Goal: Task Accomplishment & Management: Manage account settings

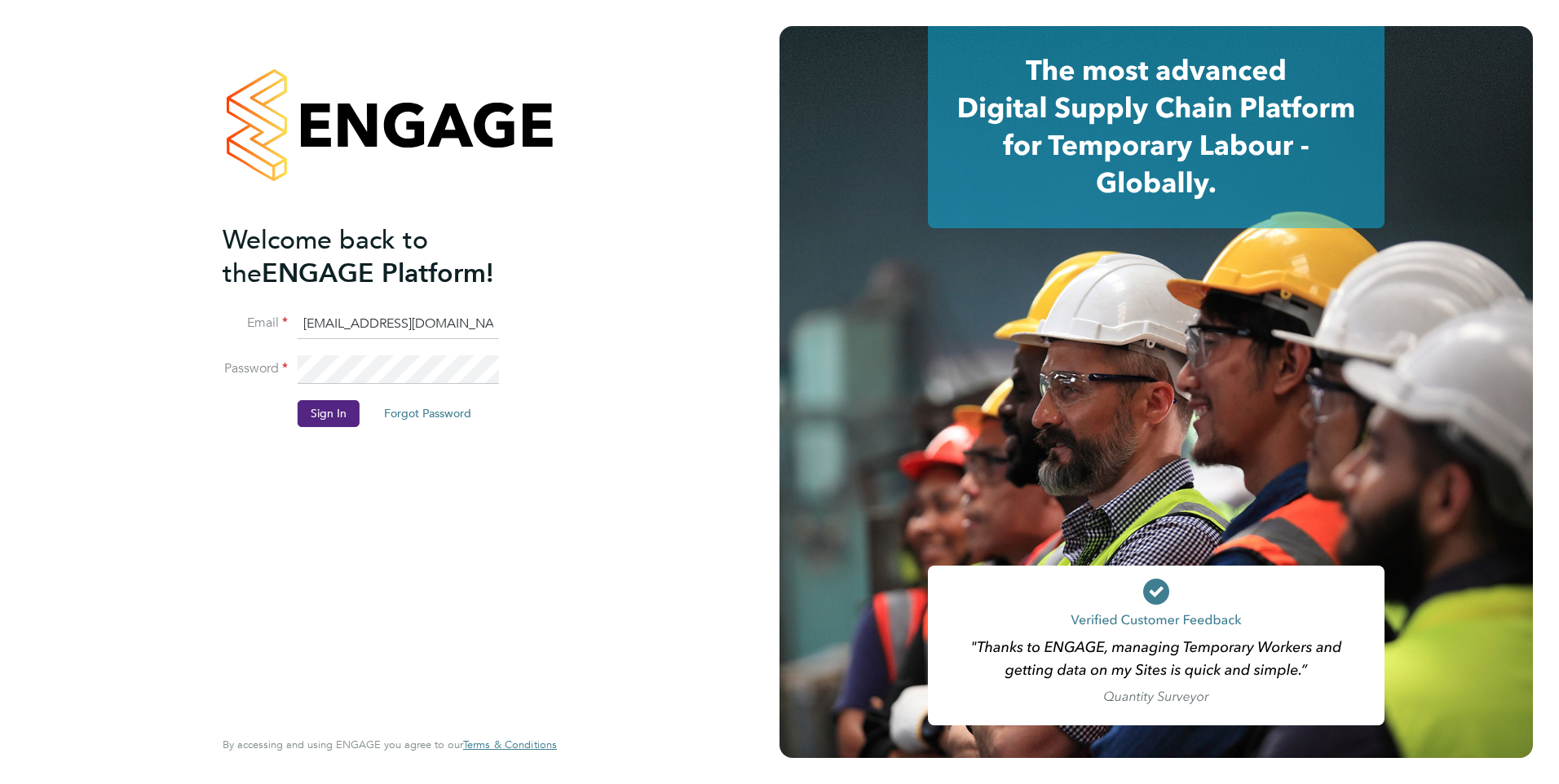
click at [340, 322] on input "[EMAIL_ADDRESS][DOMAIN_NAME]" at bounding box center [398, 324] width 201 height 29
click at [348, 322] on input "G4s@pretiumresourcing.co.uk" at bounding box center [398, 324] width 201 height 29
type input "[DOMAIN_NAME][EMAIL_ADDRESS][DOMAIN_NAME]"
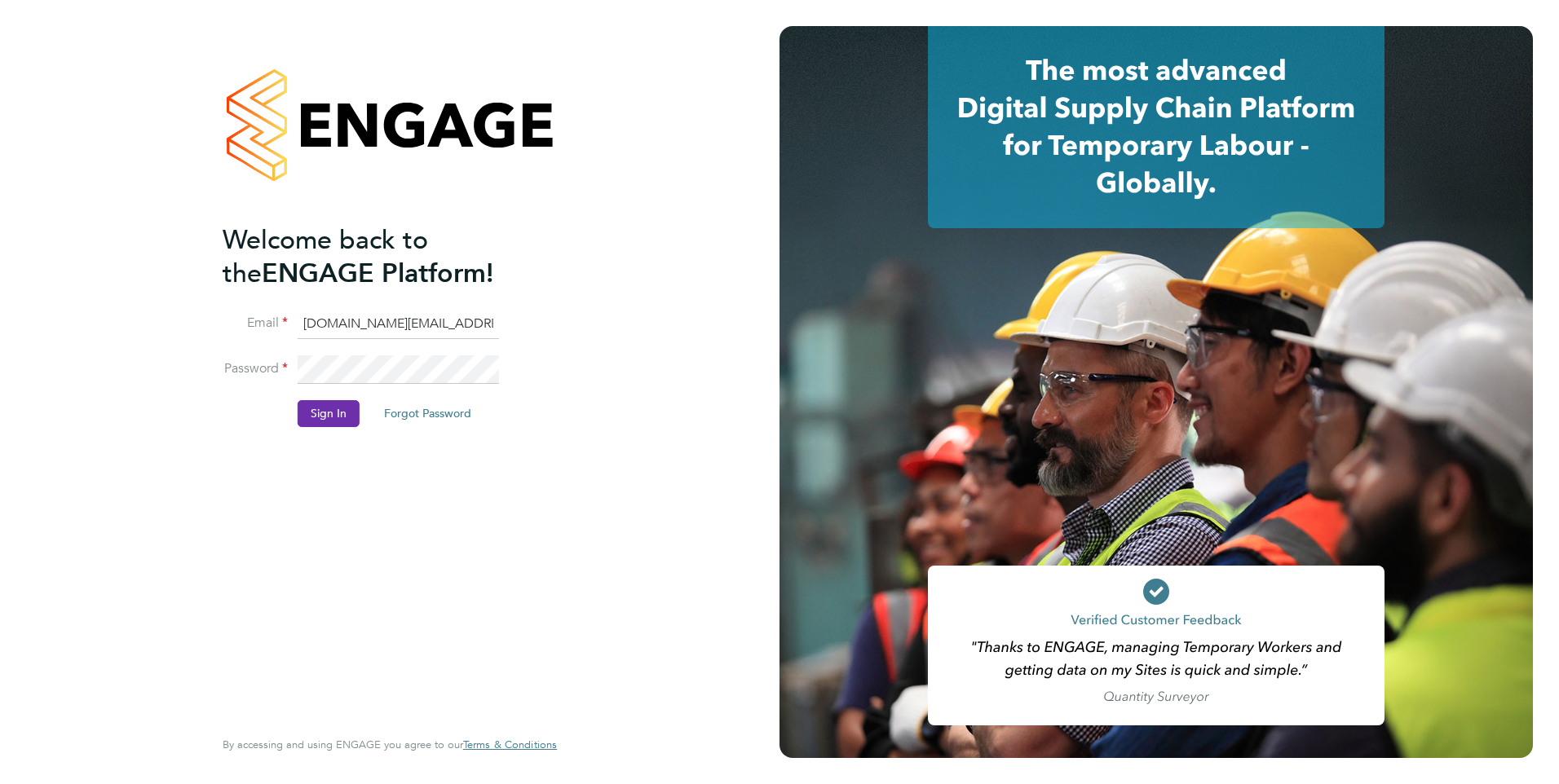
click at [307, 405] on button "Sign In" at bounding box center [328, 413] width 62 height 26
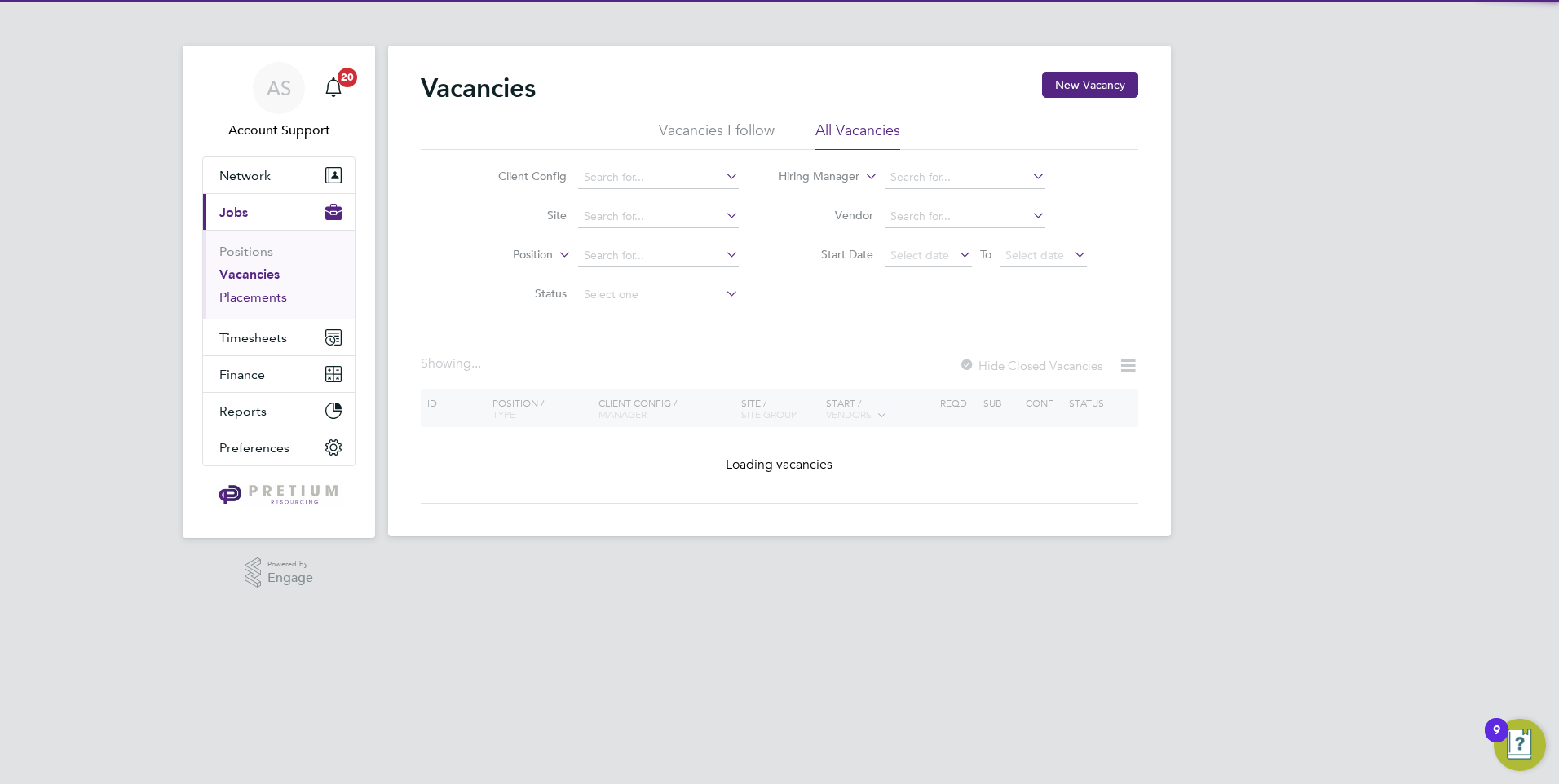
click at [258, 303] on link "Placements" at bounding box center [253, 296] width 67 height 16
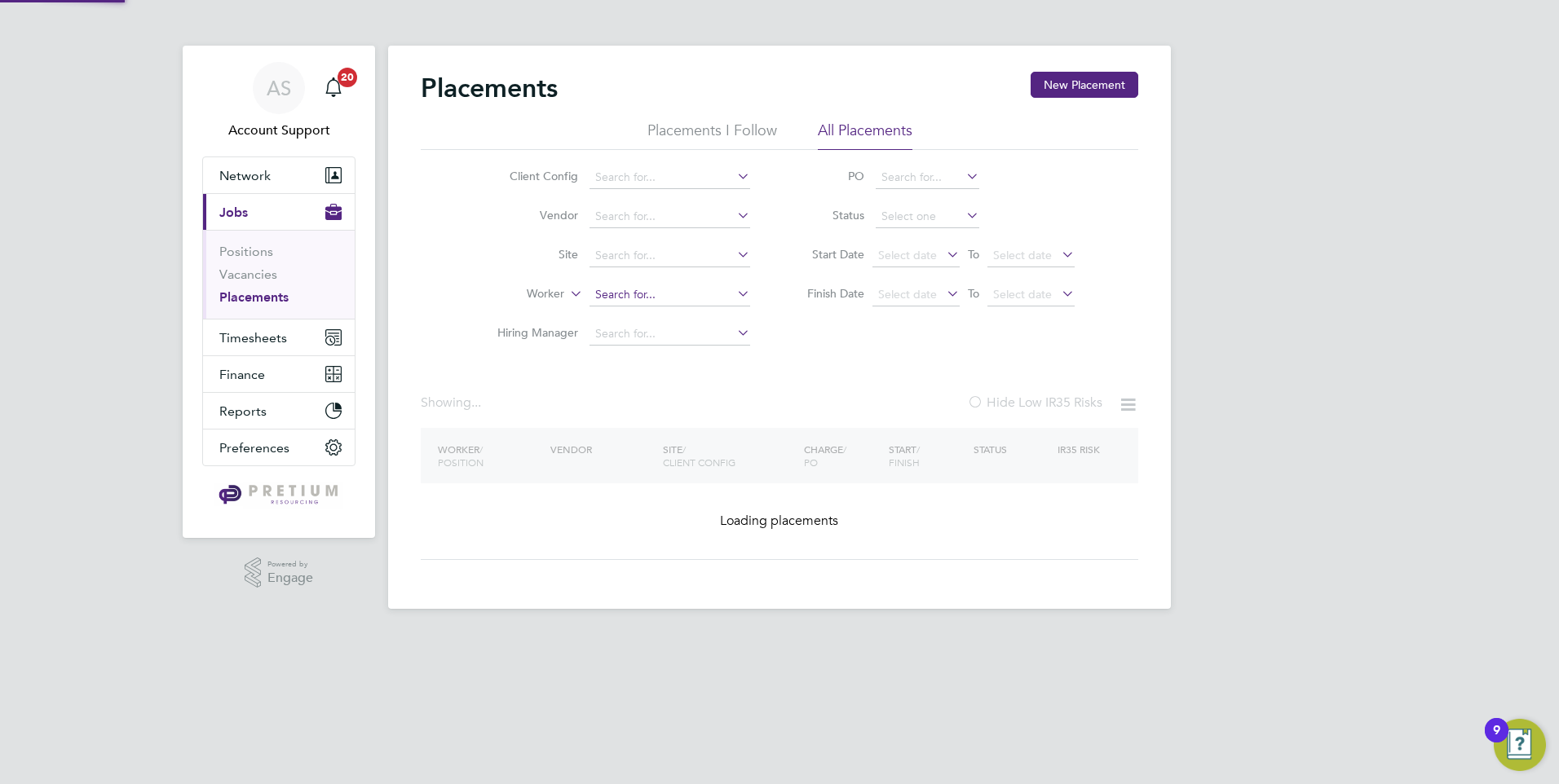
click at [654, 297] on input at bounding box center [669, 294] width 160 height 22
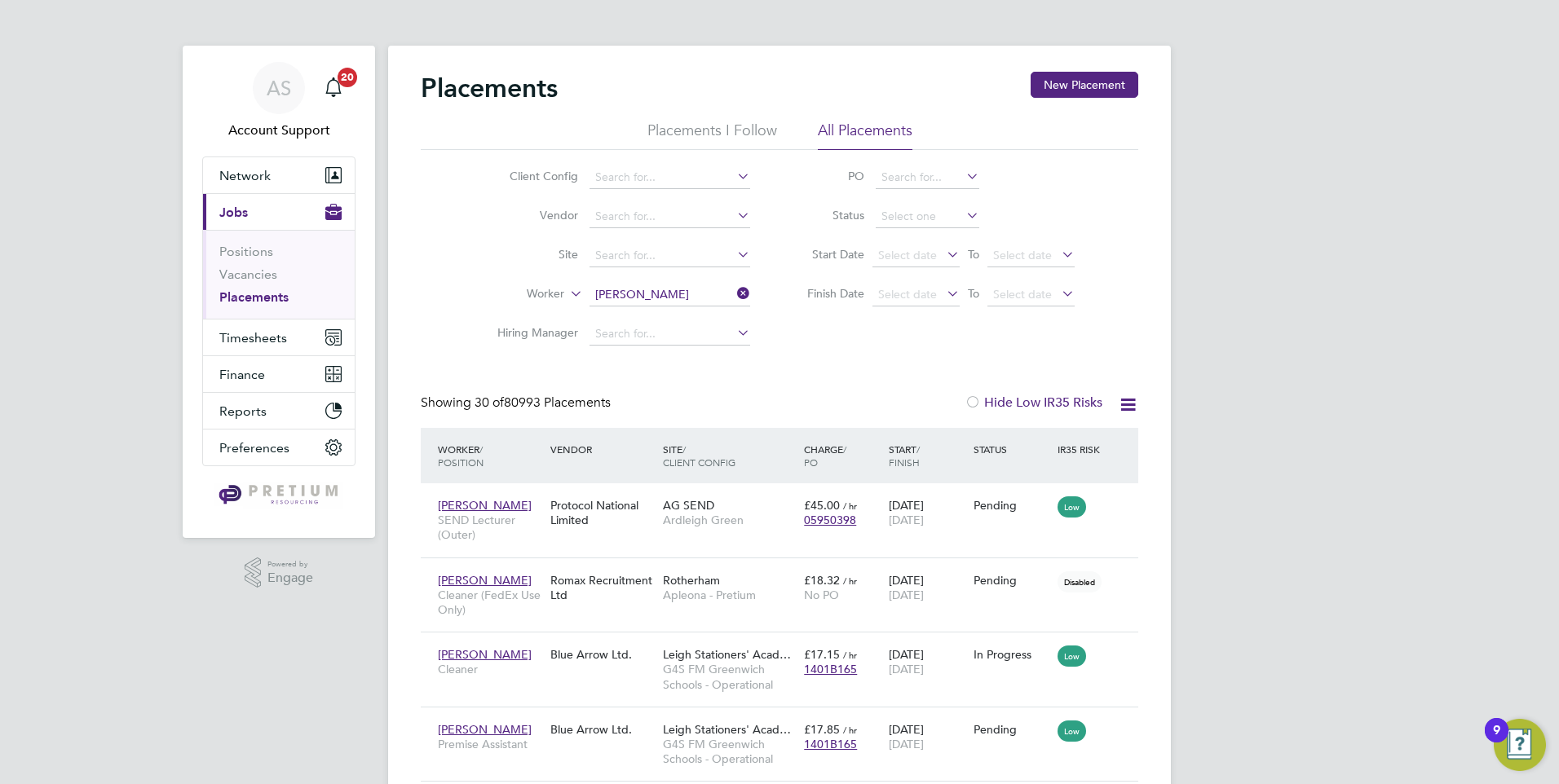
click at [659, 319] on li "Lisa Barton" at bounding box center [691, 316] width 205 height 22
type input "Lisa Barton"
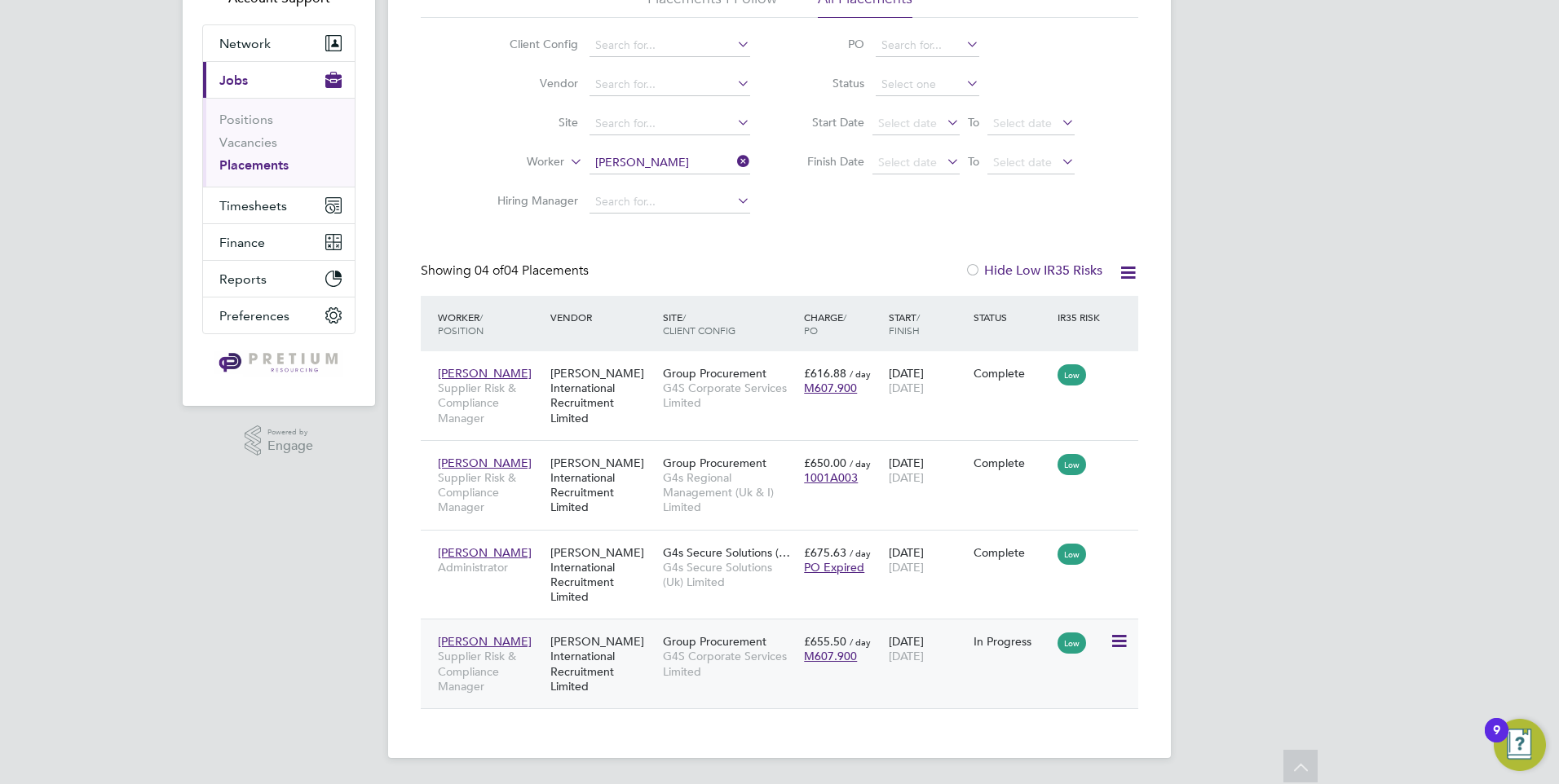
click at [757, 691] on div "Lisa Barton Supplier Risk & Compliance Manager Michael Page International Recru…" at bounding box center [779, 664] width 717 height 90
click at [705, 670] on span "G4S Corporate Services Limited" at bounding box center [730, 663] width 133 height 29
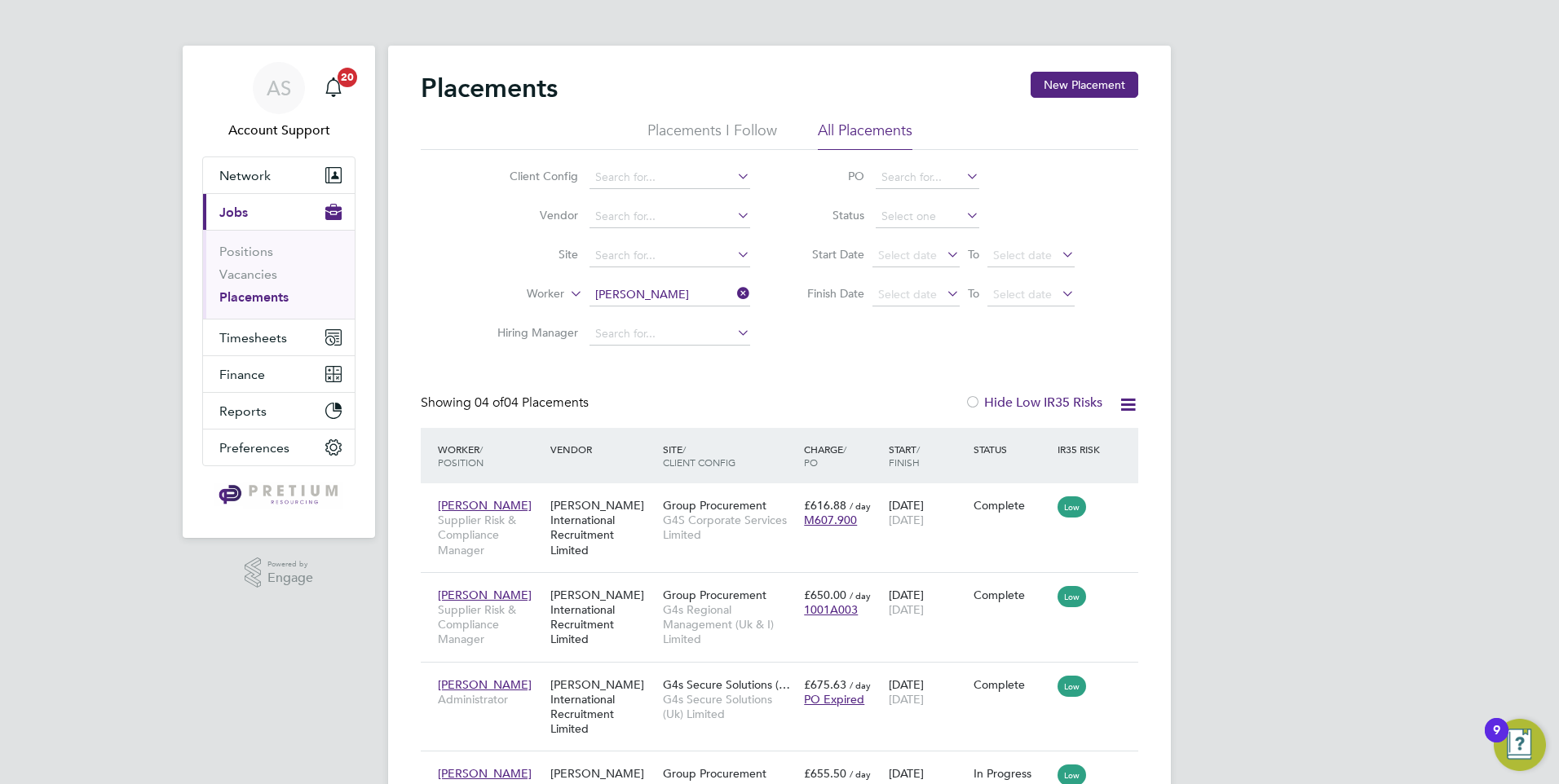
drag, startPoint x: 749, startPoint y: 290, endPoint x: 737, endPoint y: 272, distance: 21.6
click at [734, 290] on icon at bounding box center [734, 292] width 0 height 22
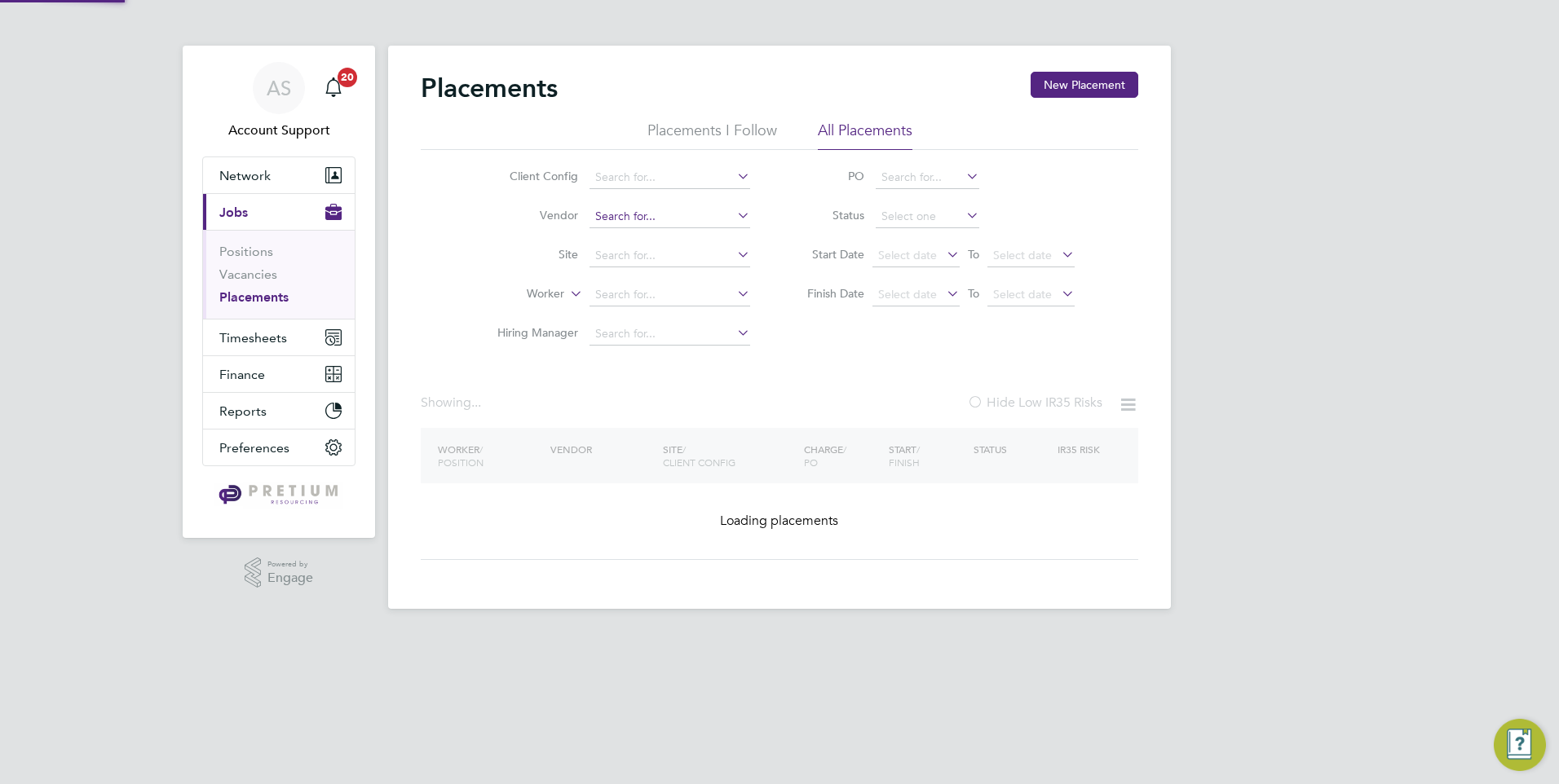
click at [691, 214] on input at bounding box center [669, 216] width 160 height 22
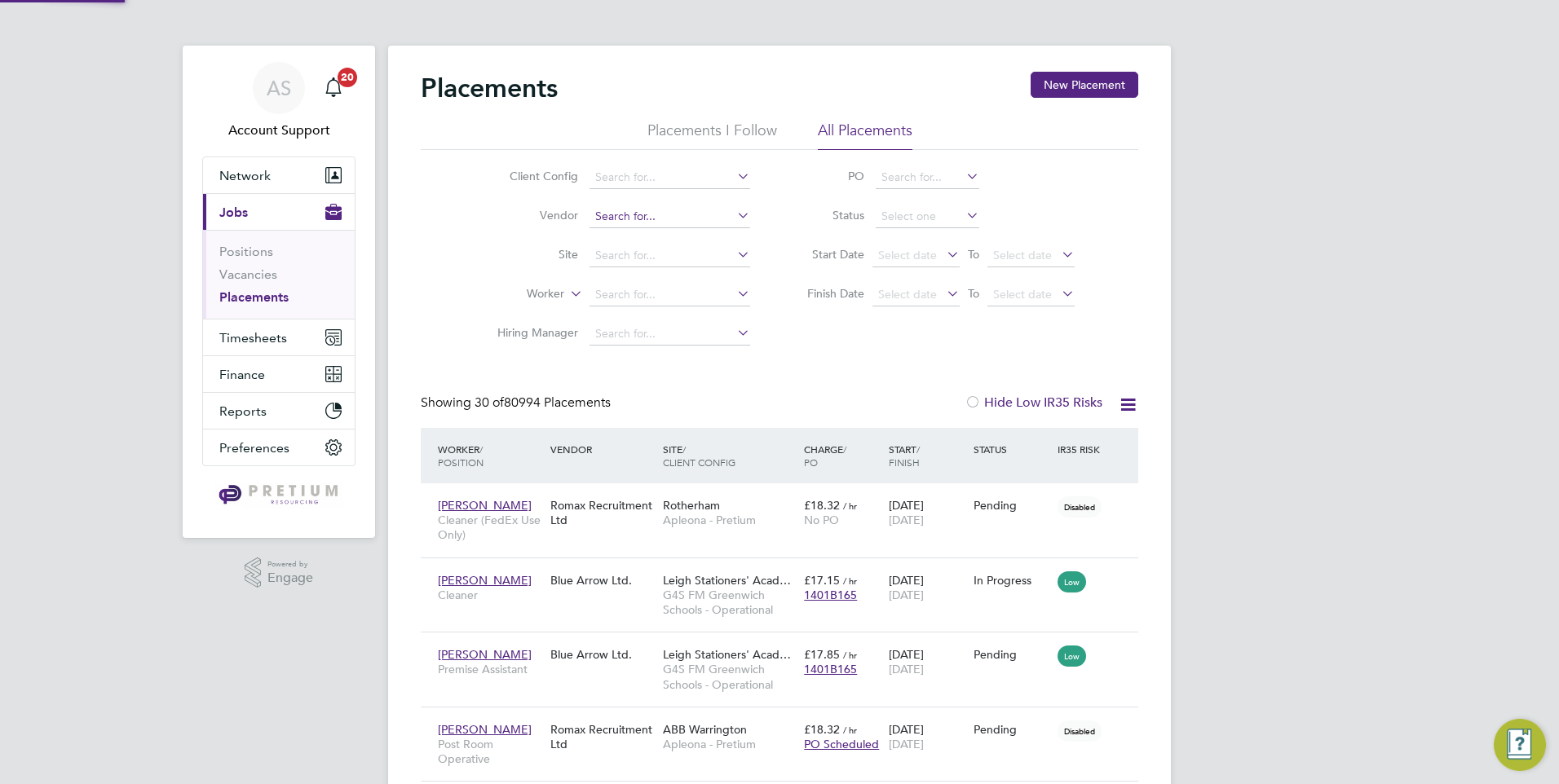
scroll to position [16, 76]
click at [451, 248] on div "Client Config Vendor Site Worker Hiring Manager PO Status Start Date Select dat…" at bounding box center [779, 252] width 717 height 203
click at [263, 81] on div "AS" at bounding box center [278, 88] width 52 height 52
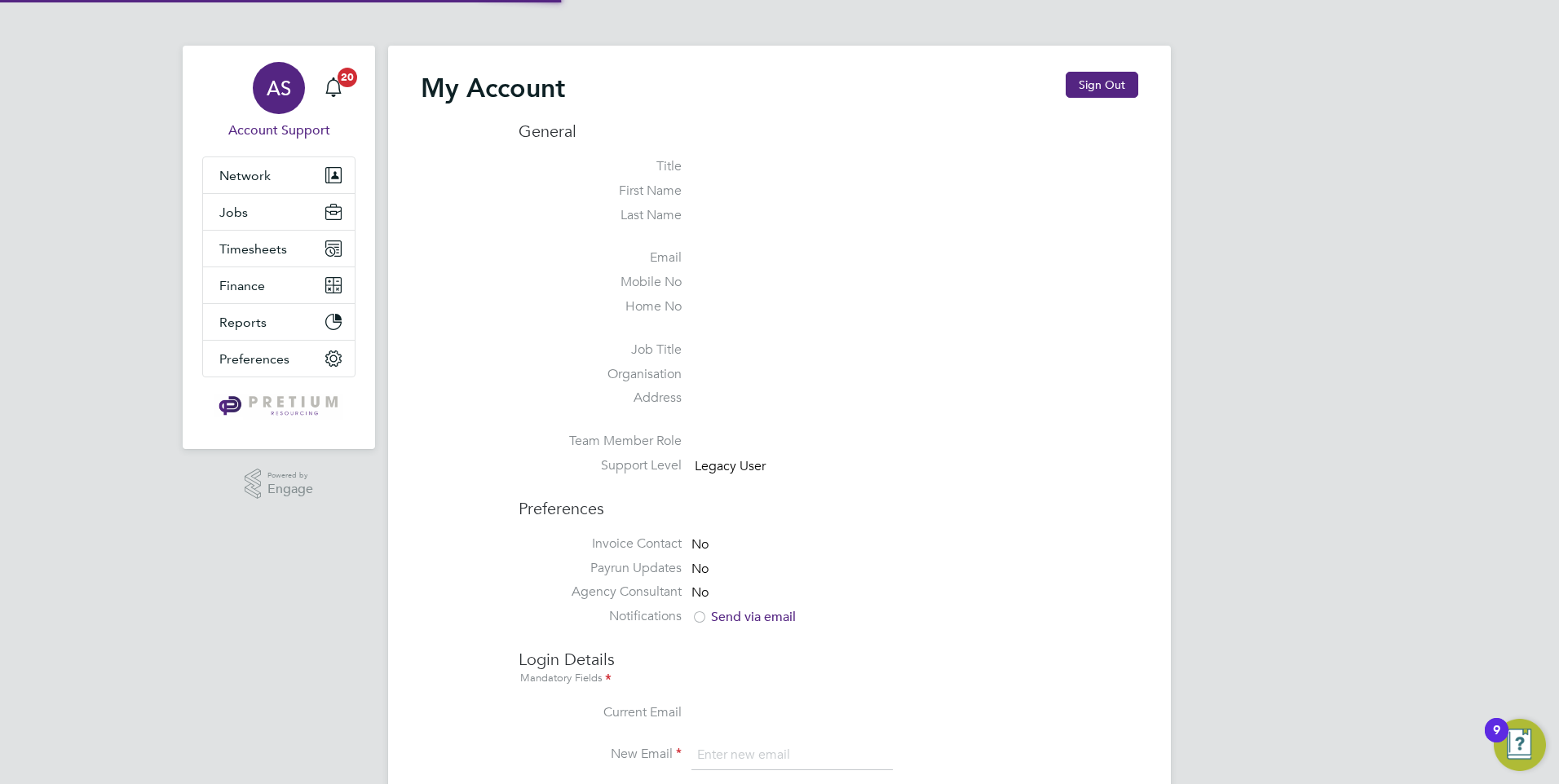
type input "[DOMAIN_NAME][EMAIL_ADDRESS][DOMAIN_NAME]"
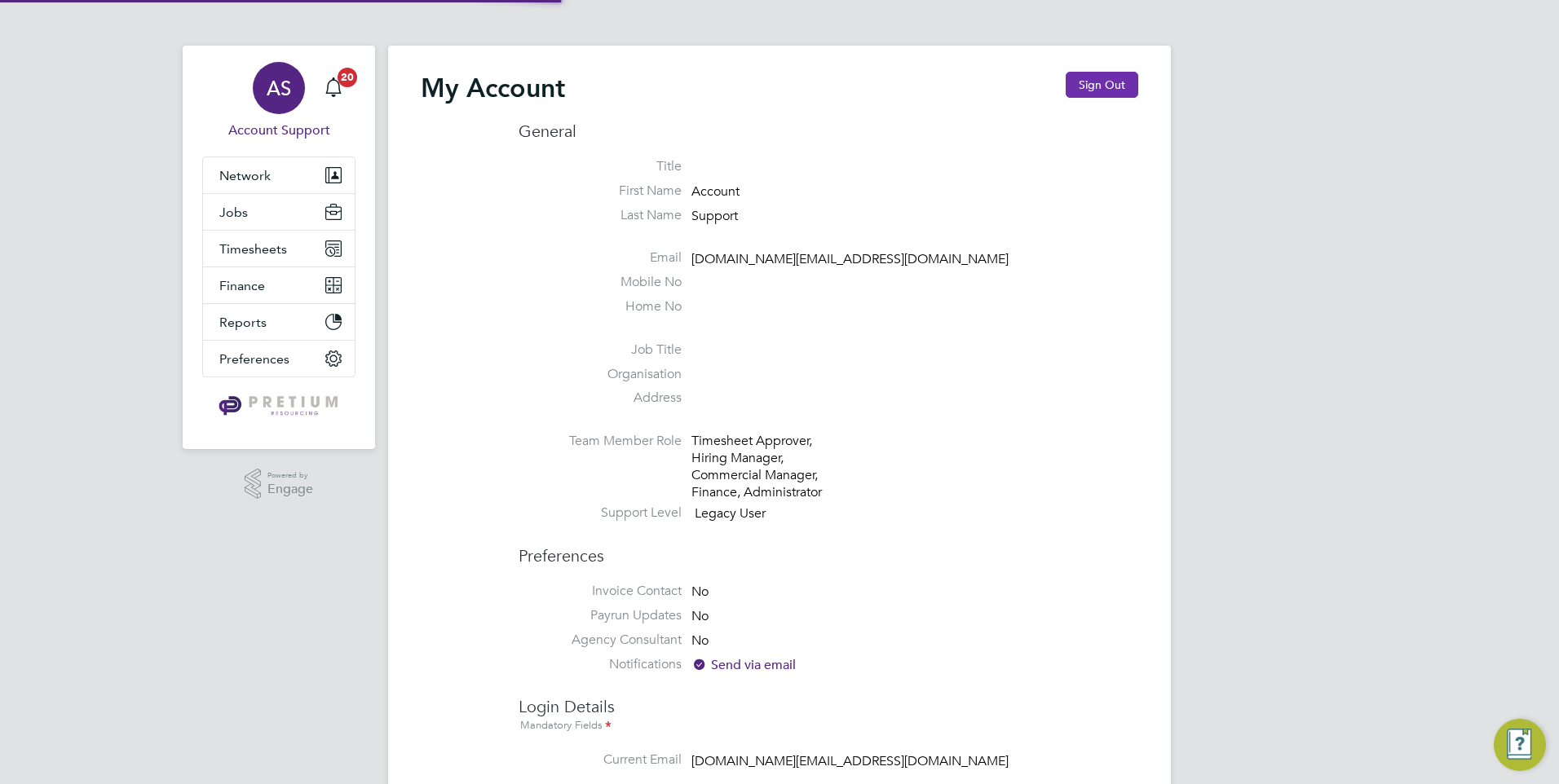
click at [1131, 91] on button "Sign Out" at bounding box center [1101, 84] width 72 height 26
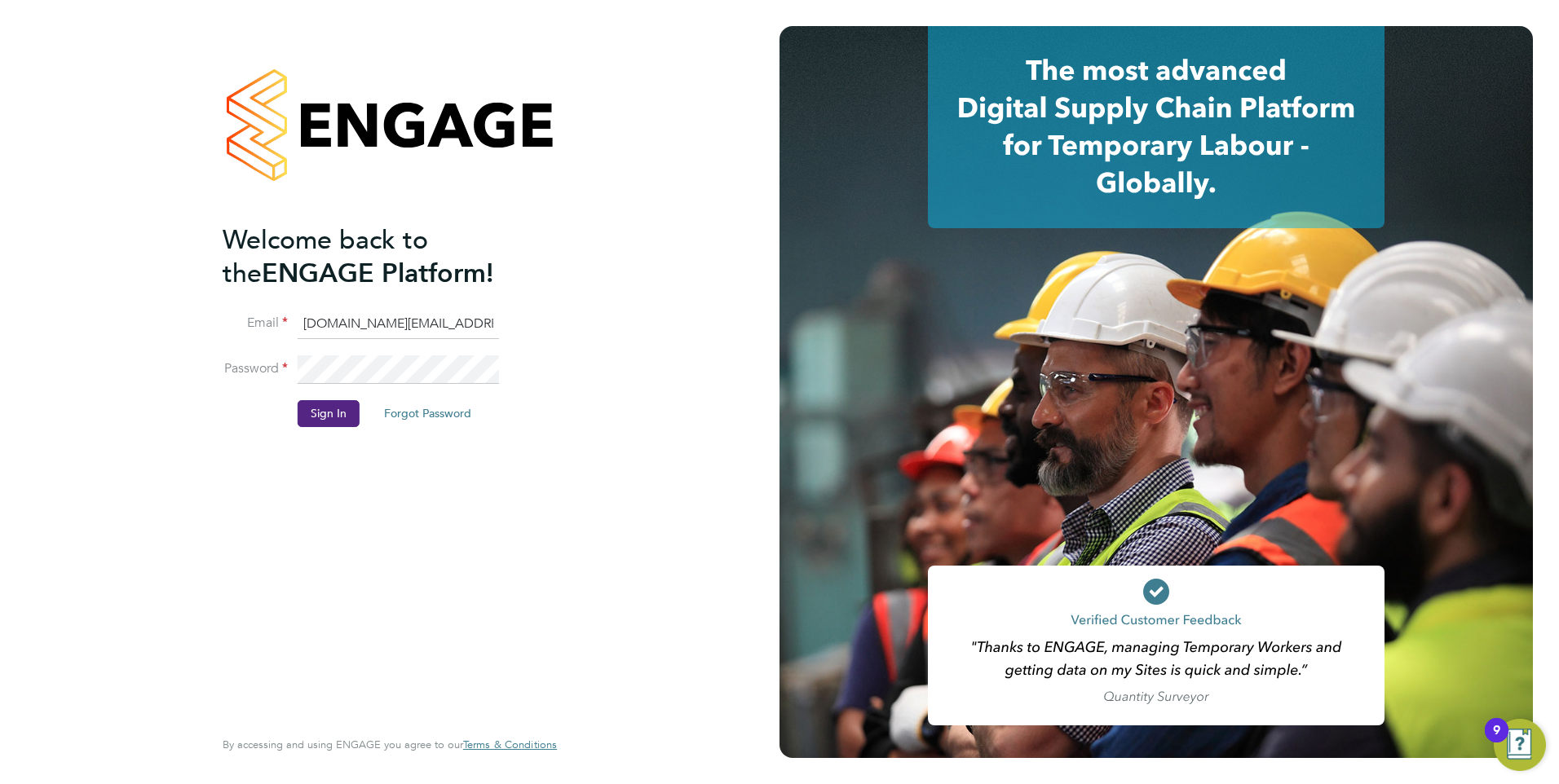
click at [366, 326] on input "[DOMAIN_NAME][EMAIL_ADDRESS][DOMAIN_NAME]" at bounding box center [398, 324] width 201 height 29
type input "[EMAIL_ADDRESS][DOMAIN_NAME]"
click at [343, 408] on button "Sign In" at bounding box center [328, 413] width 62 height 26
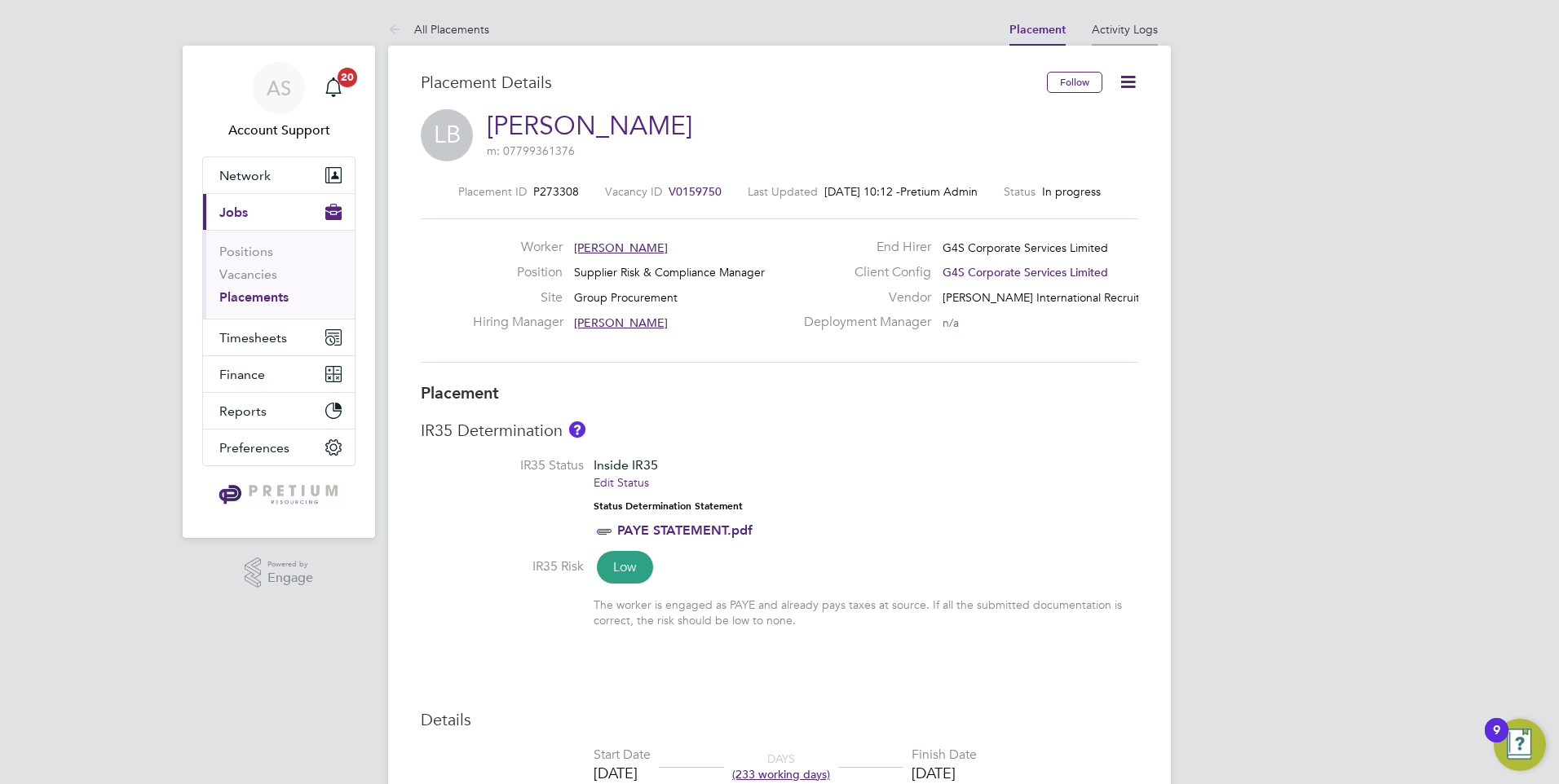
click at [1117, 24] on link "Activity Logs" at bounding box center [1124, 29] width 66 height 15
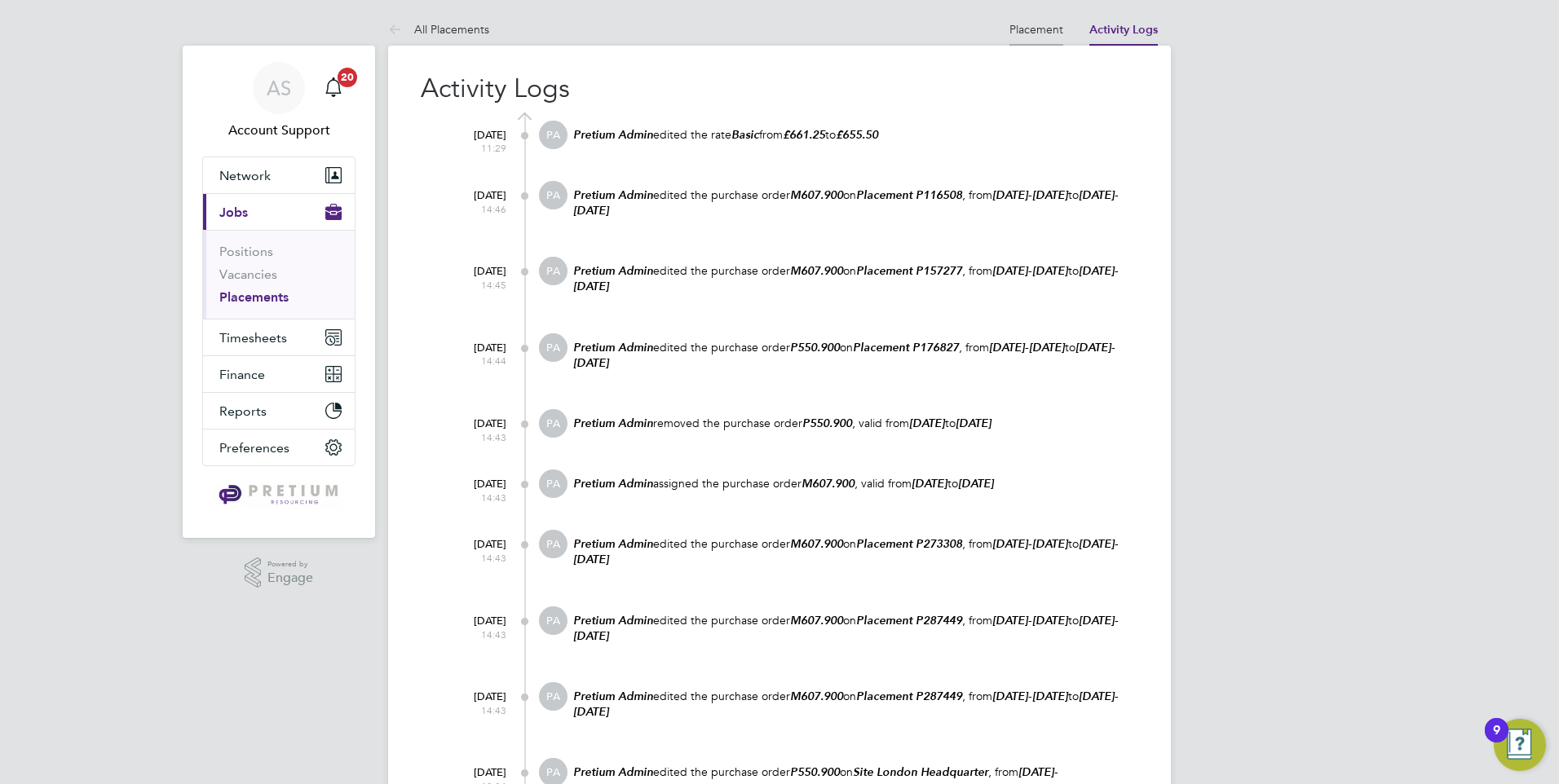
click at [1032, 39] on li "Placement" at bounding box center [1036, 29] width 54 height 32
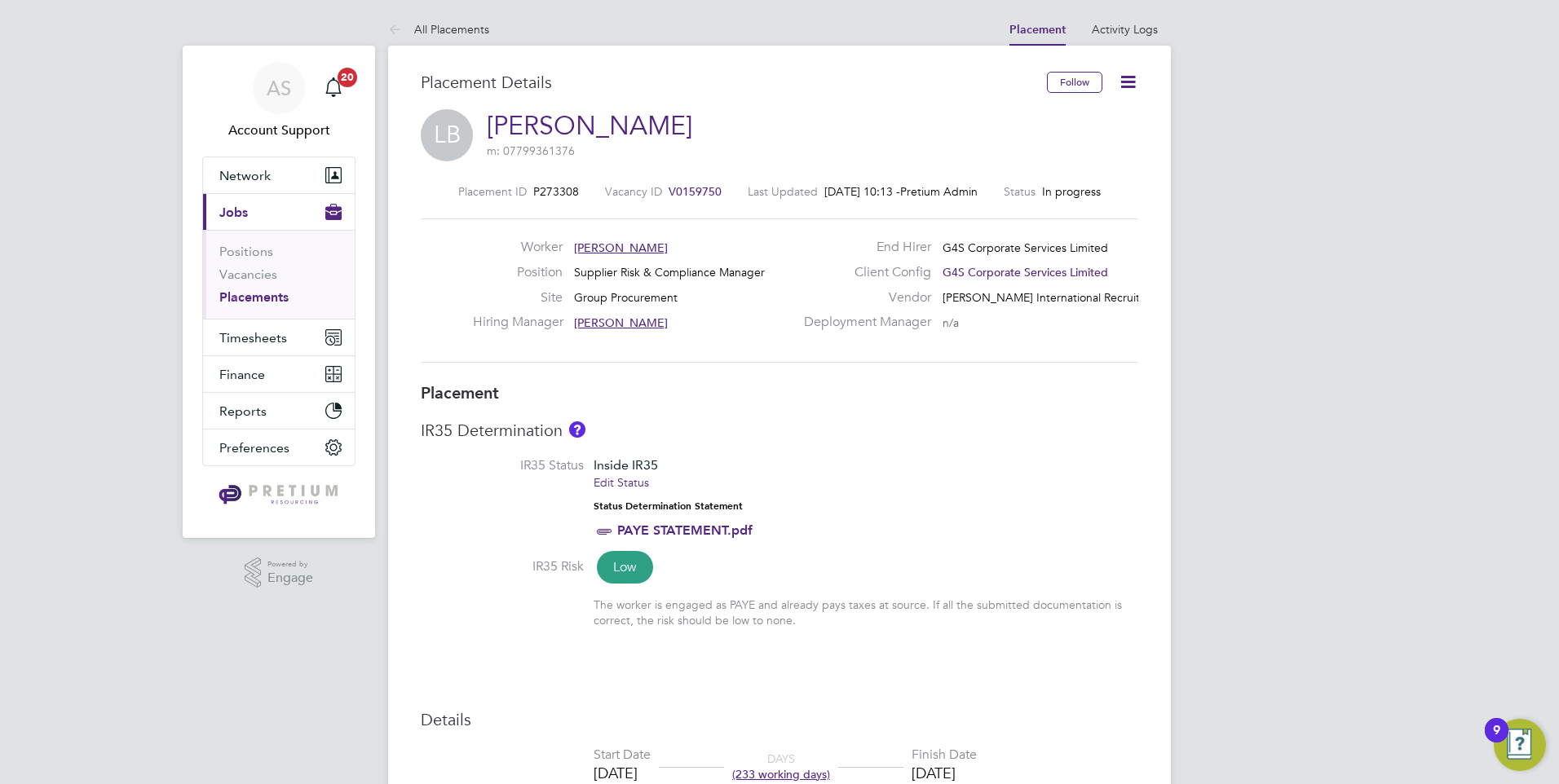
click at [1132, 79] on icon at bounding box center [1128, 81] width 21 height 21
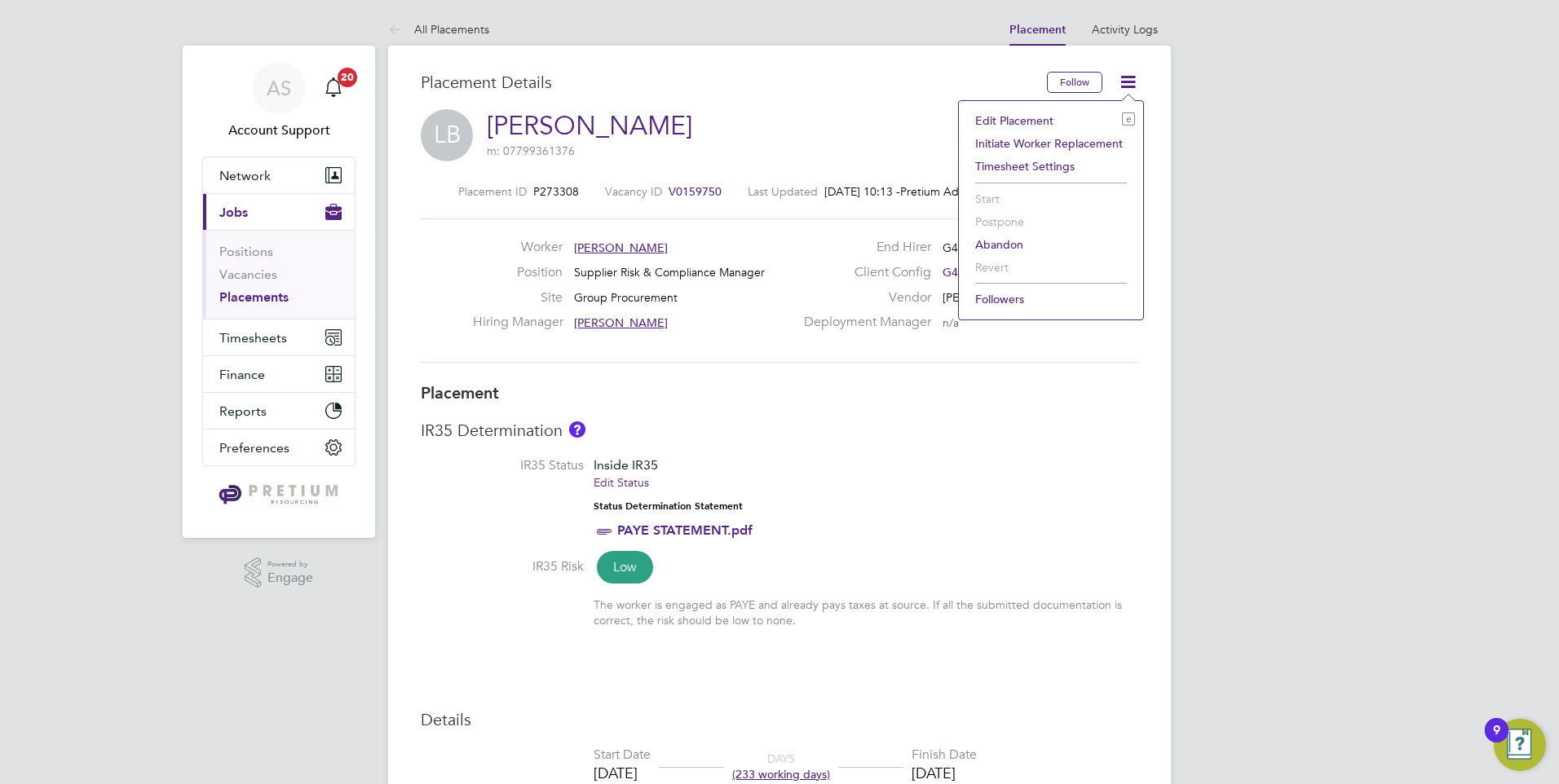
click at [1017, 122] on li "Edit Placement e" at bounding box center [1051, 120] width 168 height 22
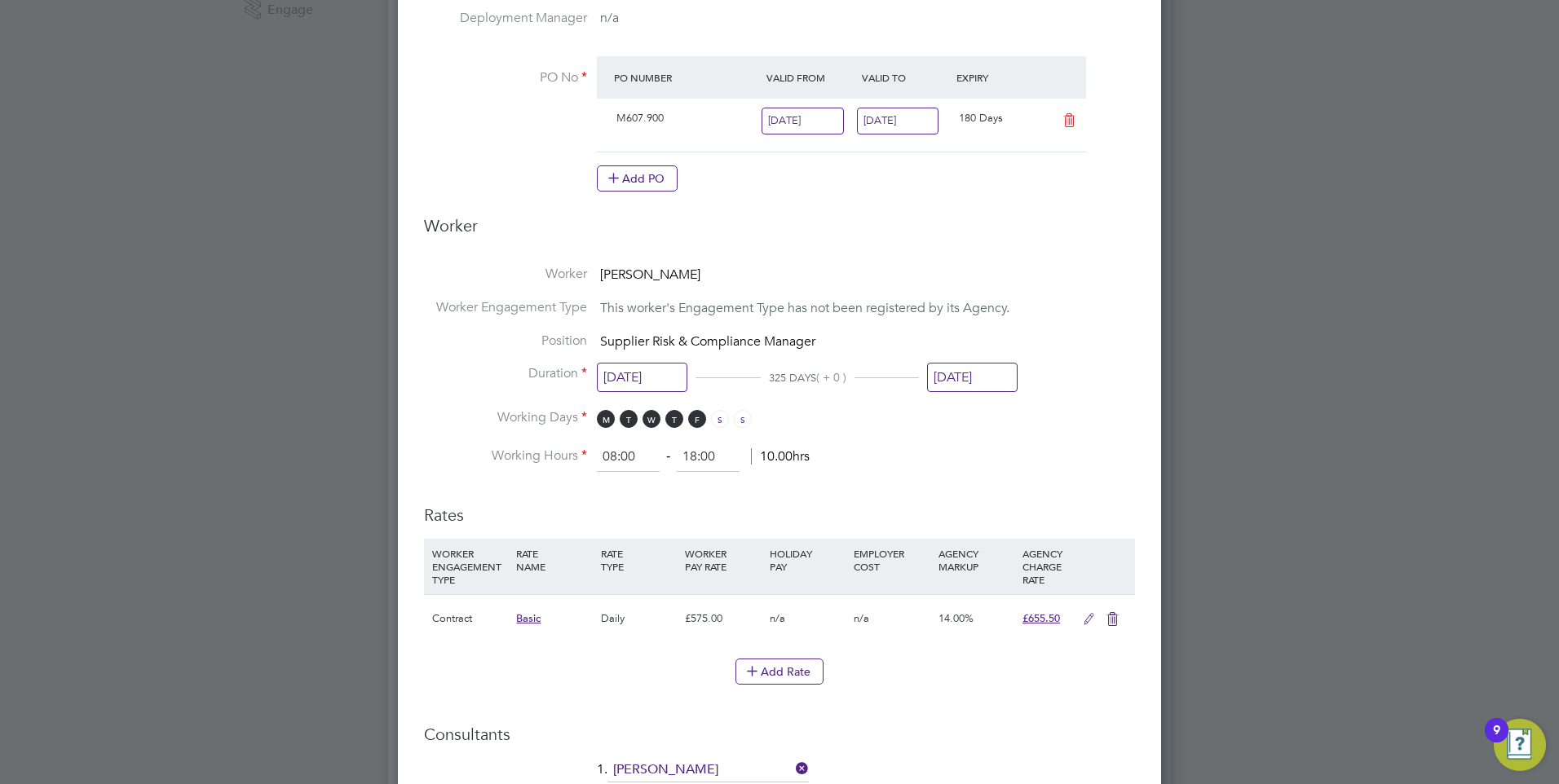
scroll to position [733, 0]
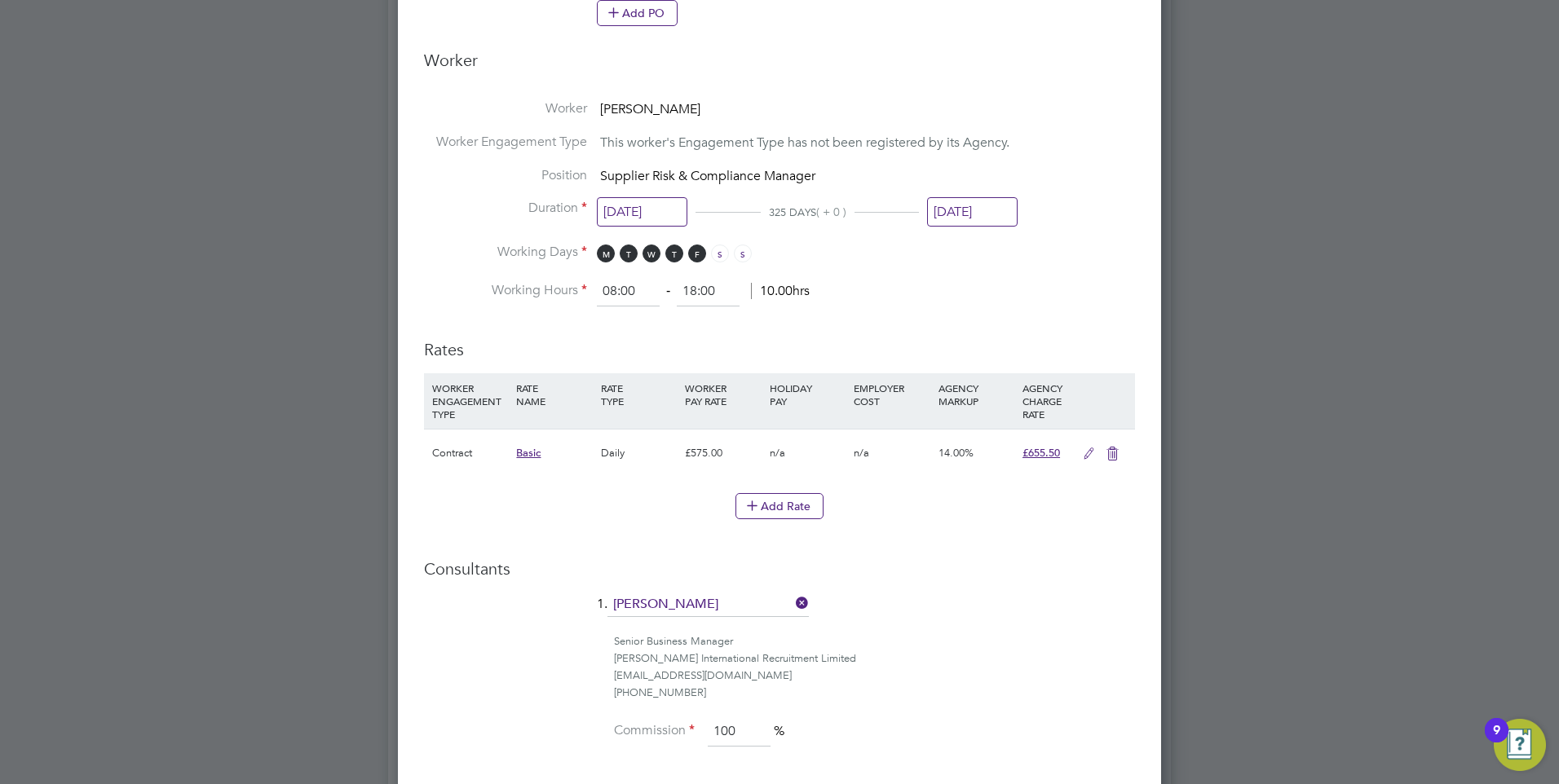
drag, startPoint x: 1089, startPoint y: 452, endPoint x: 1054, endPoint y: 475, distance: 41.9
click at [1089, 452] on icon at bounding box center [1089, 454] width 21 height 13
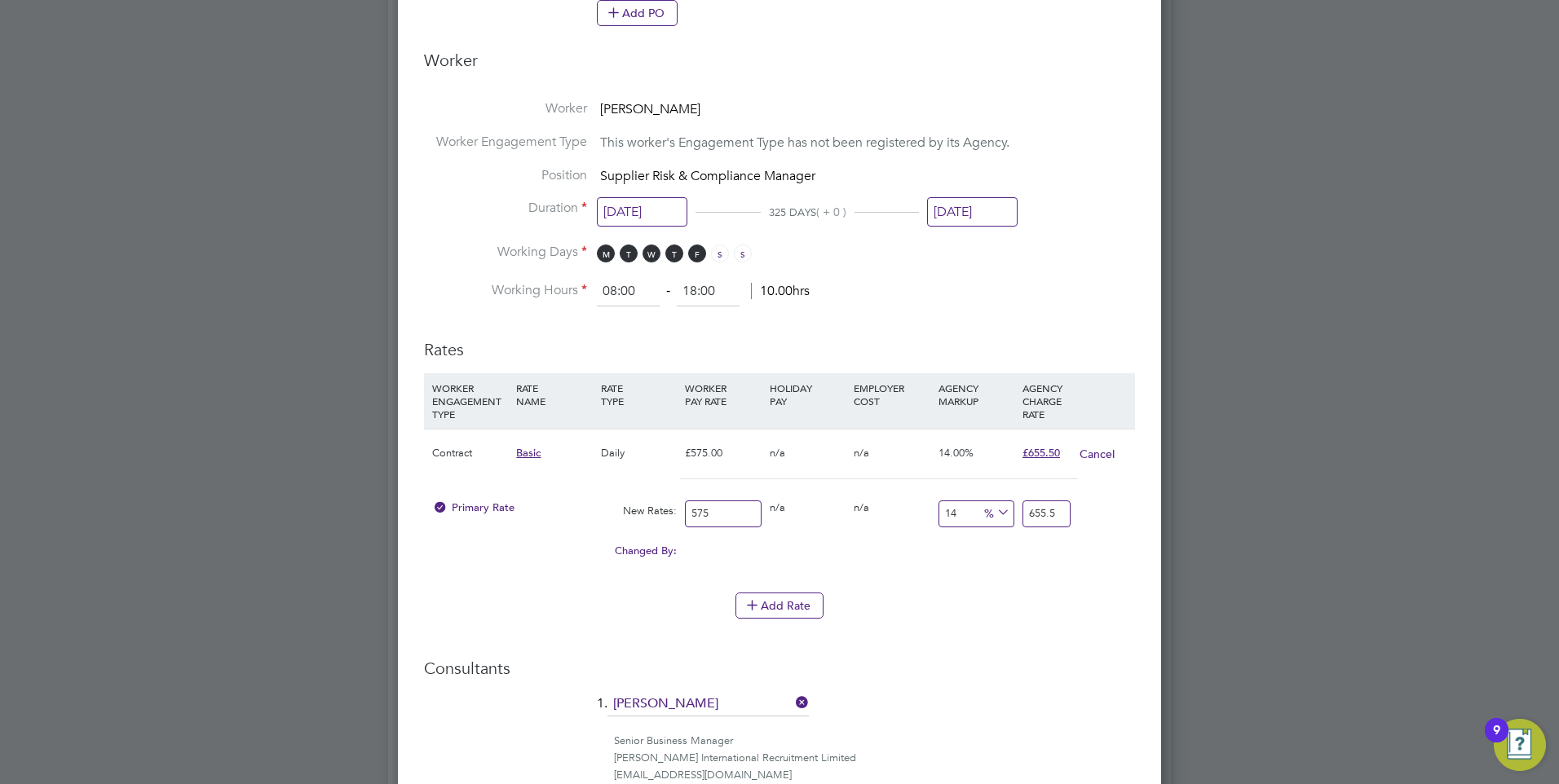
drag, startPoint x: 960, startPoint y: 505, endPoint x: 913, endPoint y: 513, distance: 47.7
click at [916, 514] on div "Primary Rate New Rates: 575 0 n/a 0 n/a 14 0 % 655.5" at bounding box center [780, 514] width 711 height 43
type input "1"
type input "580.75"
type input "15"
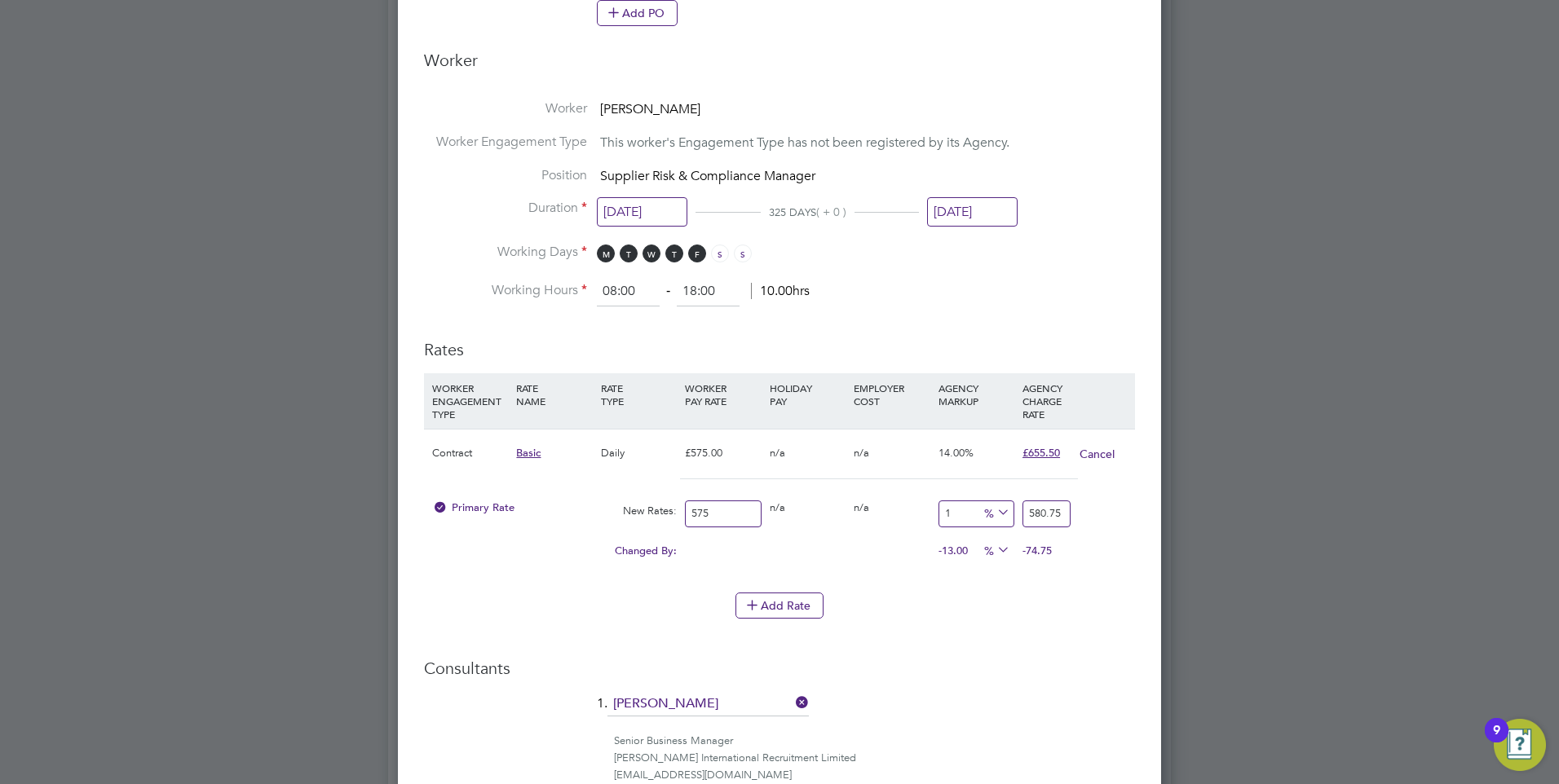
type input "661.25"
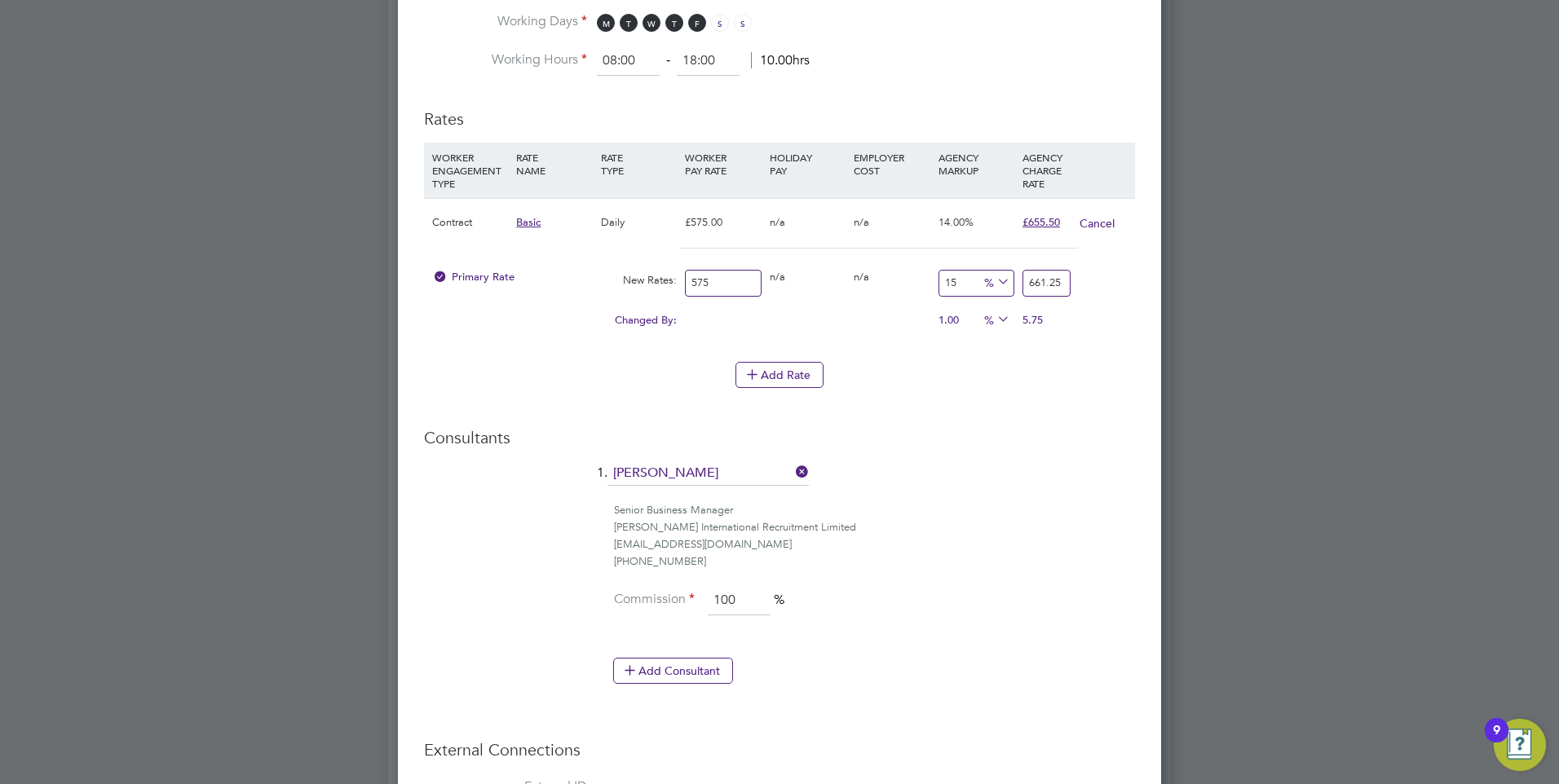
scroll to position [1223, 0]
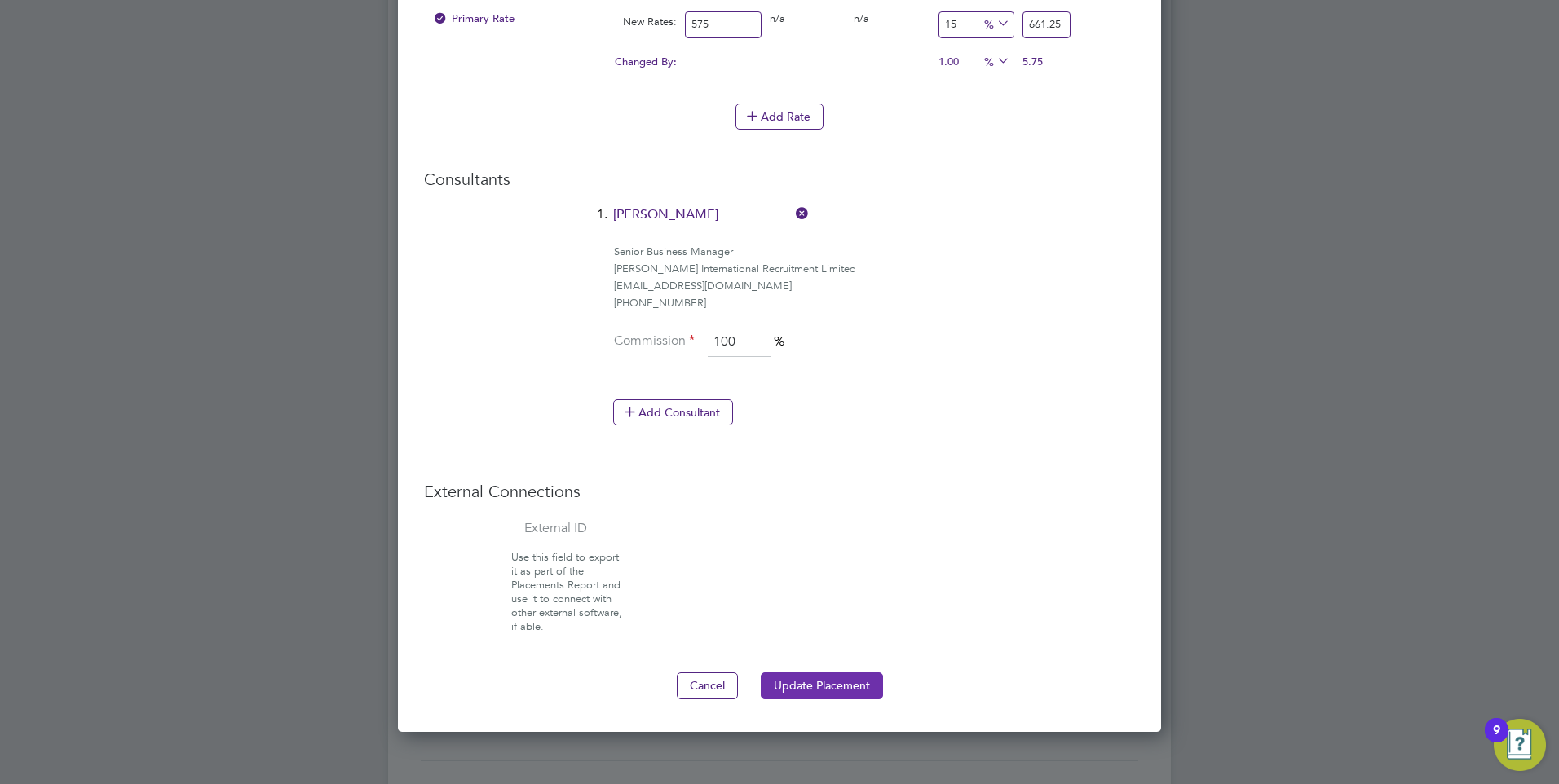
type input "15"
click at [829, 680] on button "Update Placement" at bounding box center [821, 684] width 122 height 26
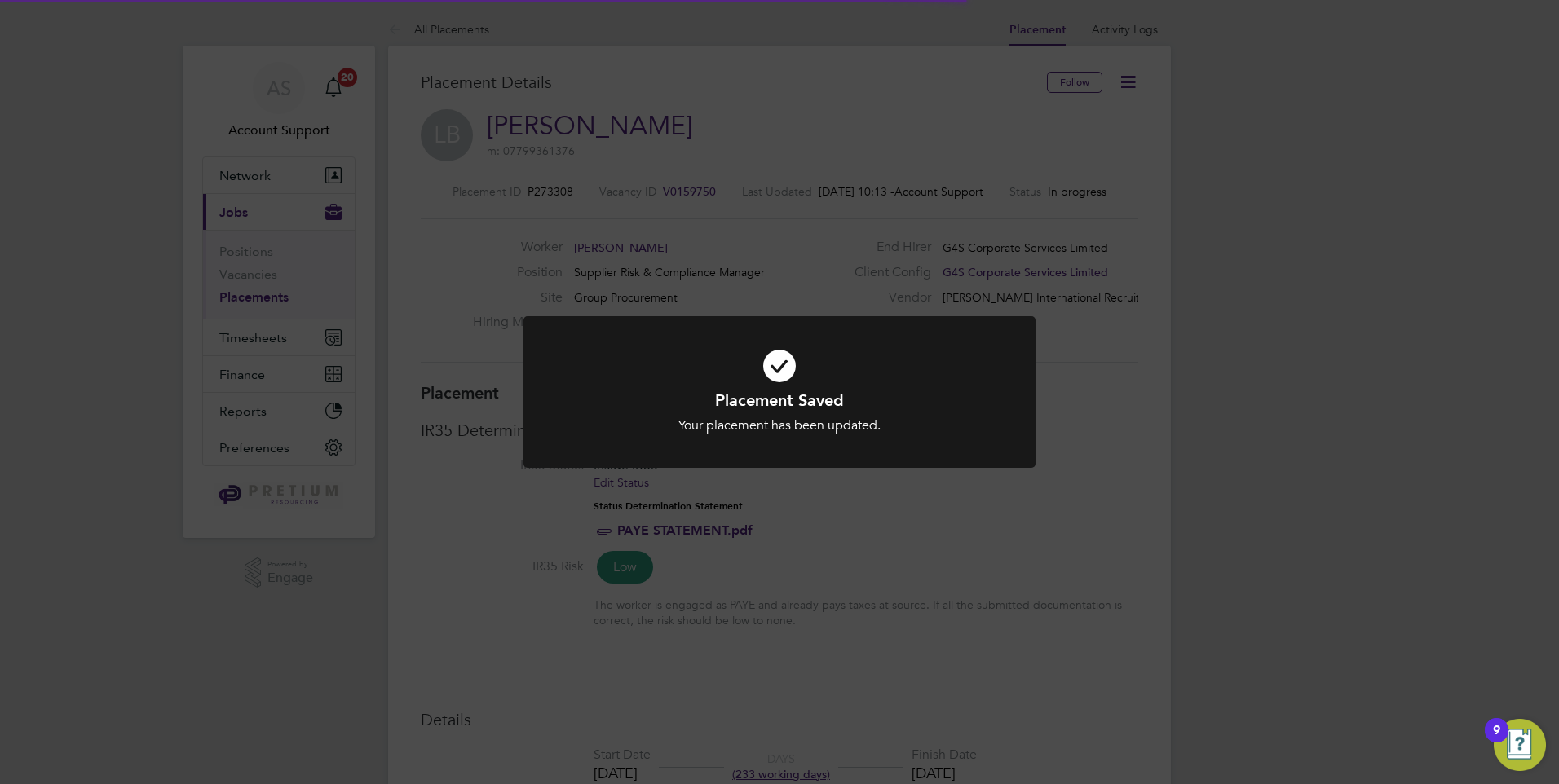
scroll to position [48, 114]
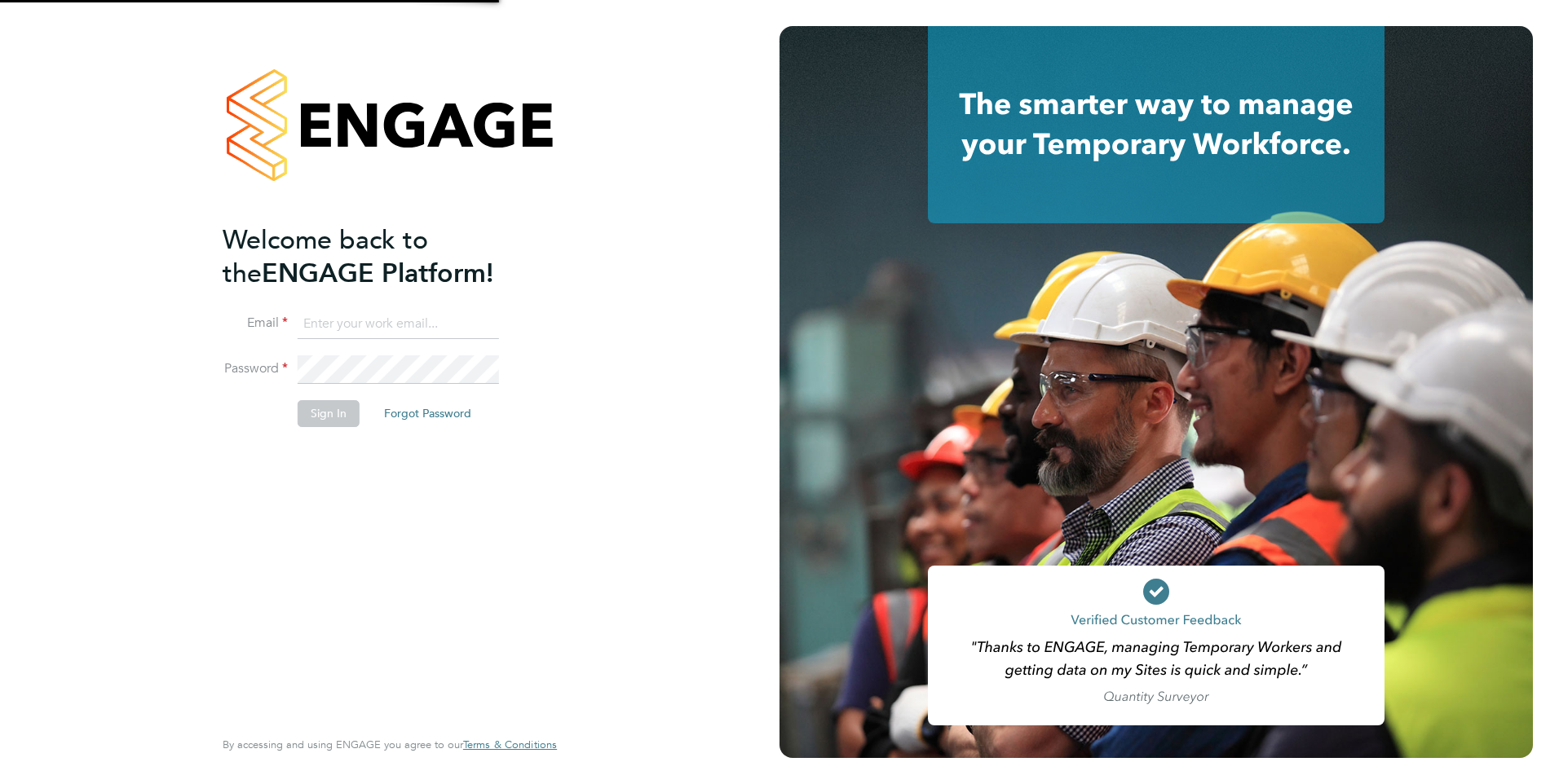
type input "[EMAIL_ADDRESS][DOMAIN_NAME]"
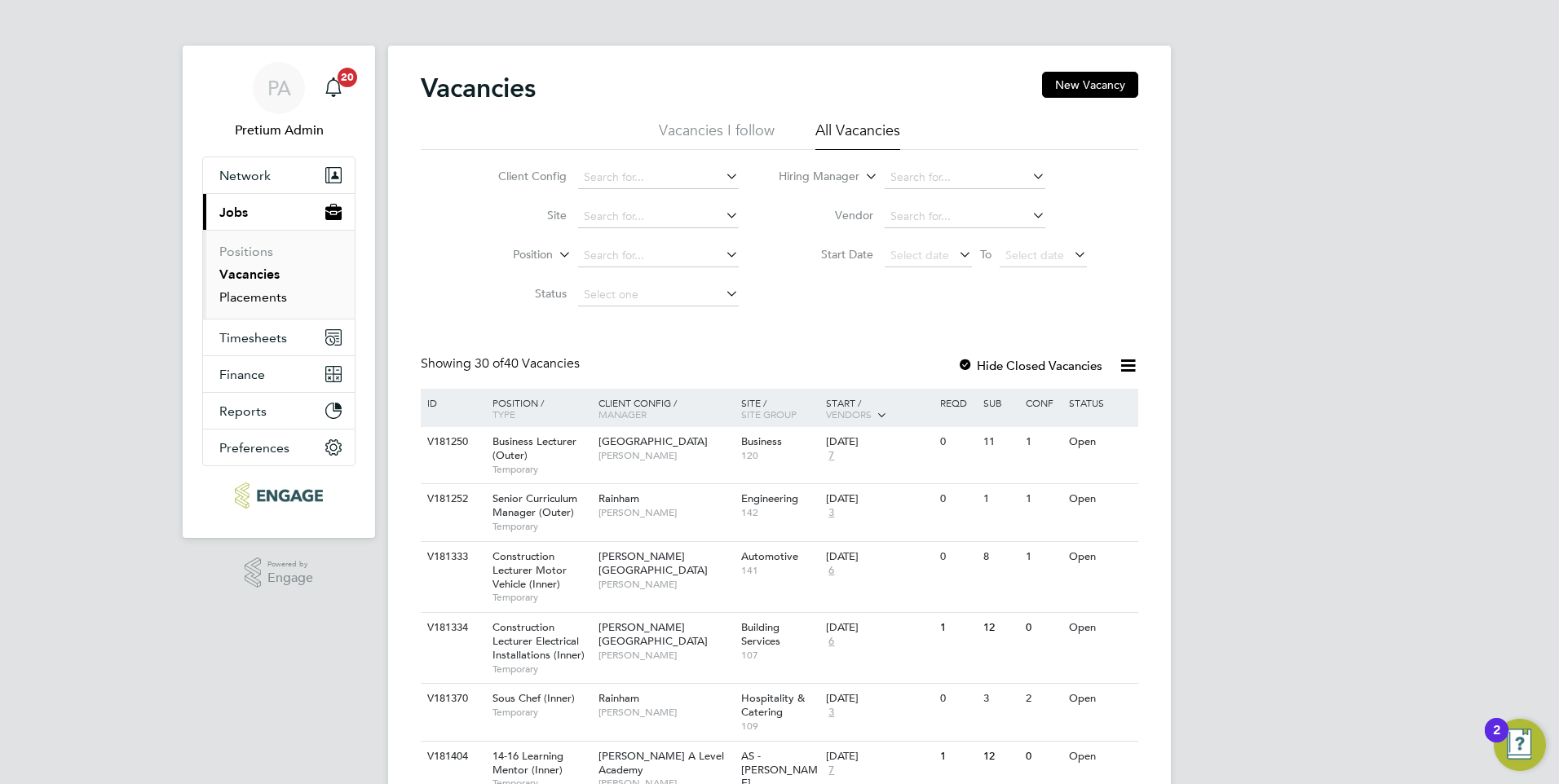
click at [276, 298] on link "Placements" at bounding box center [253, 296] width 67 height 16
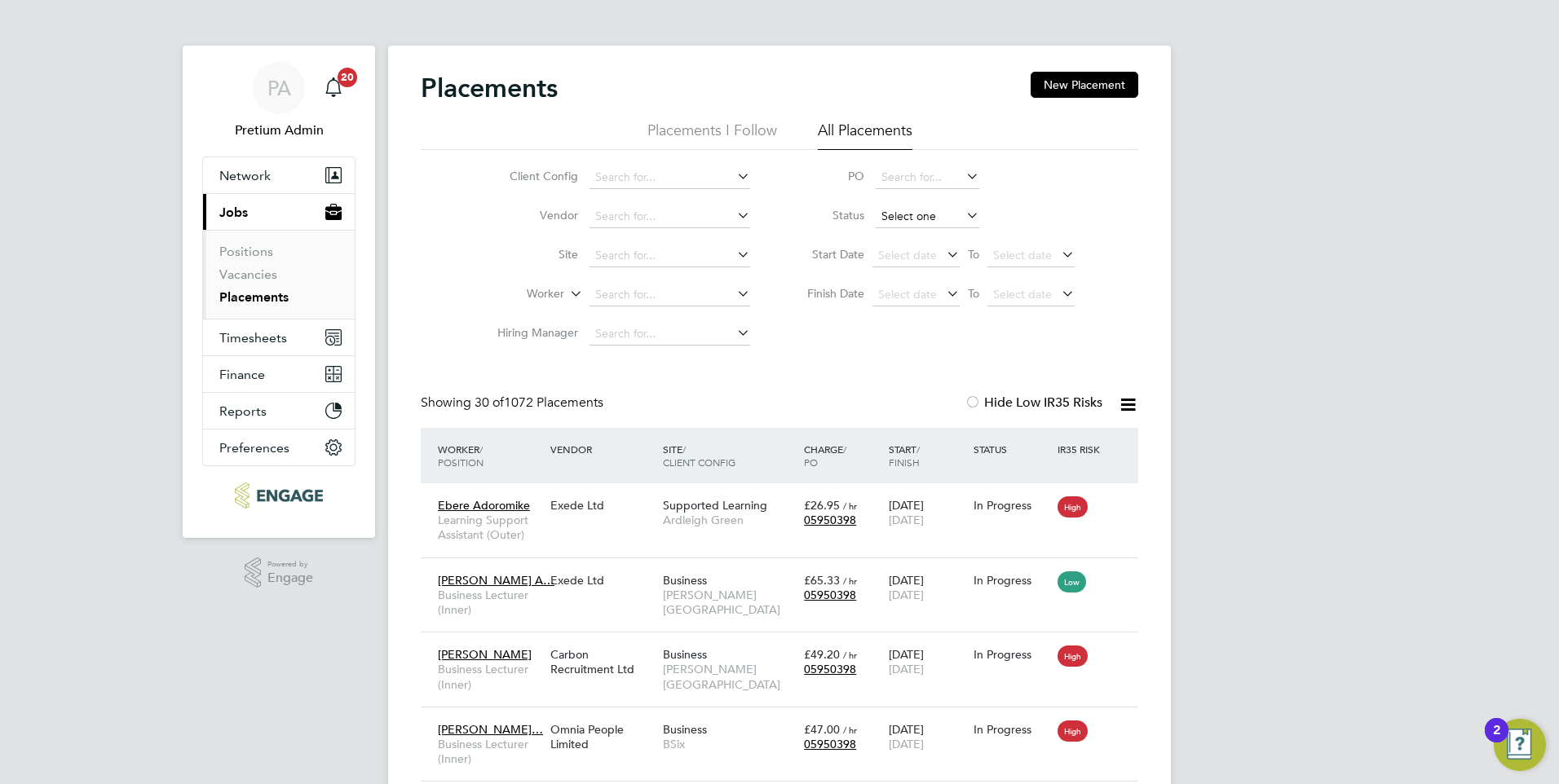
click at [936, 216] on input at bounding box center [927, 216] width 104 height 22
click at [945, 242] on li "Active" at bounding box center [927, 239] width 106 height 22
type input "Active"
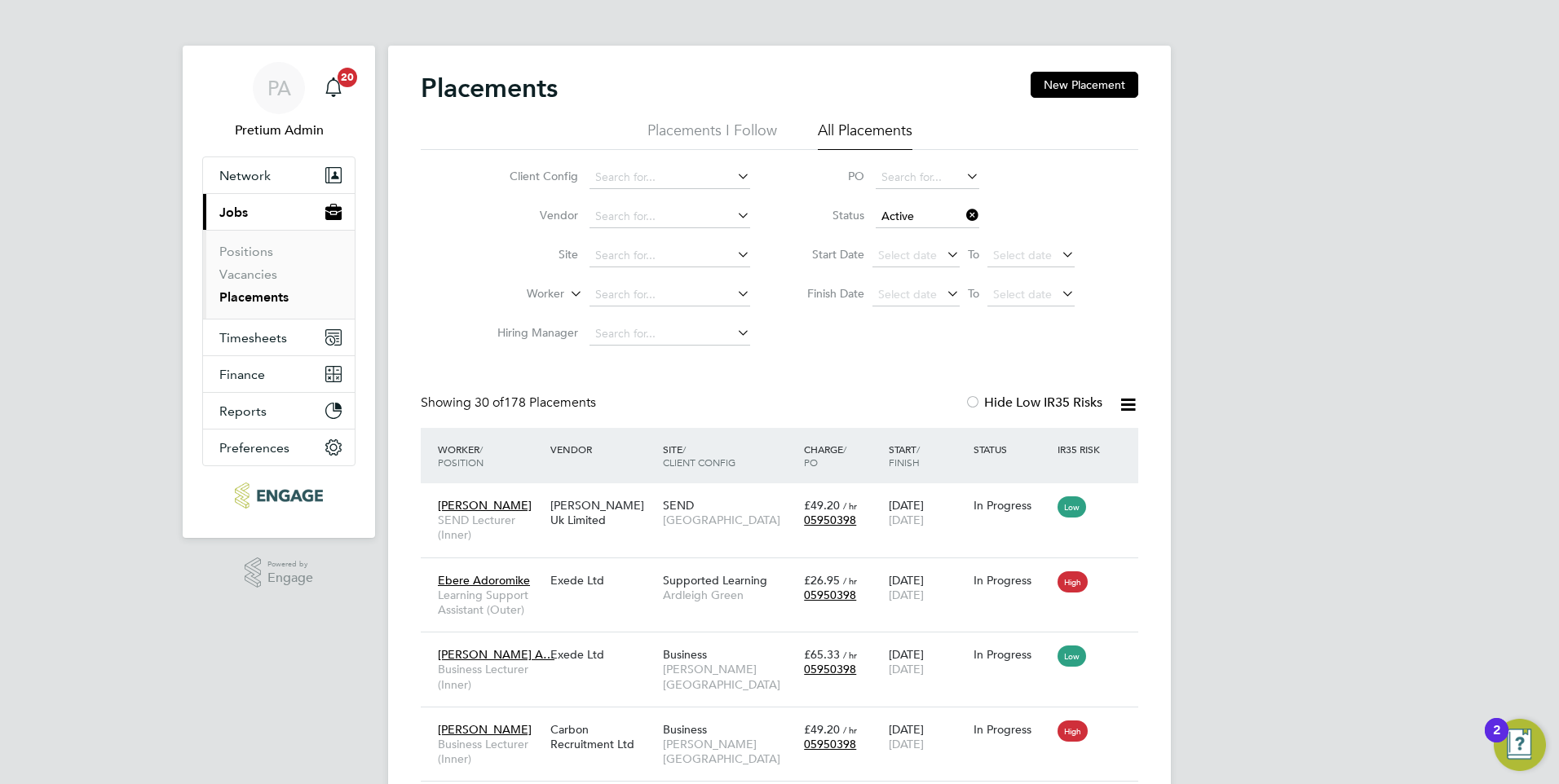
click at [1131, 406] on icon at bounding box center [1128, 404] width 21 height 21
click at [1062, 438] on li "Download Placements Report" at bounding box center [1048, 443] width 174 height 22
click at [278, 350] on button "Timesheets" at bounding box center [278, 337] width 151 height 36
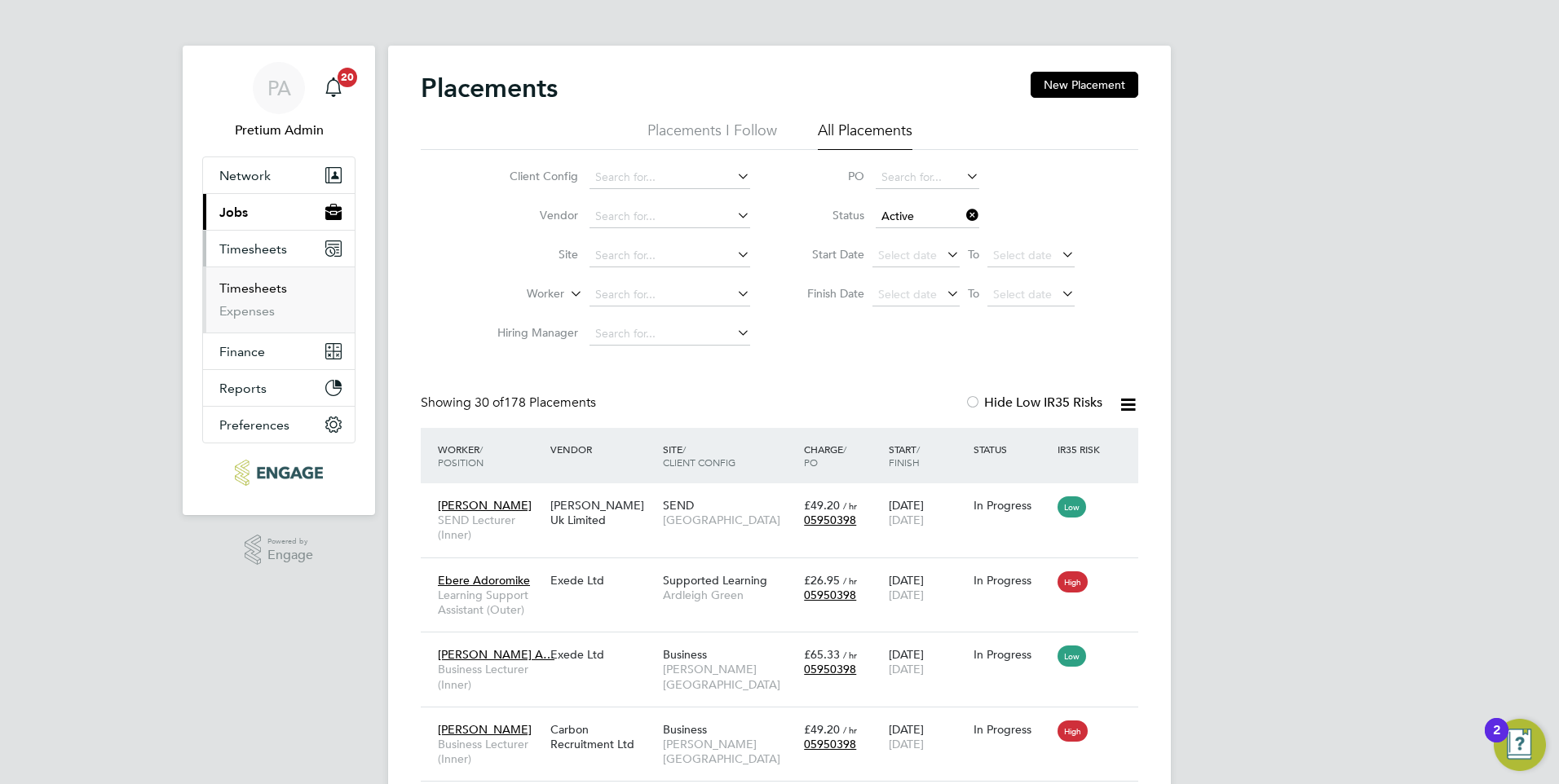
click at [270, 292] on link "Timesheets" at bounding box center [253, 288] width 67 height 16
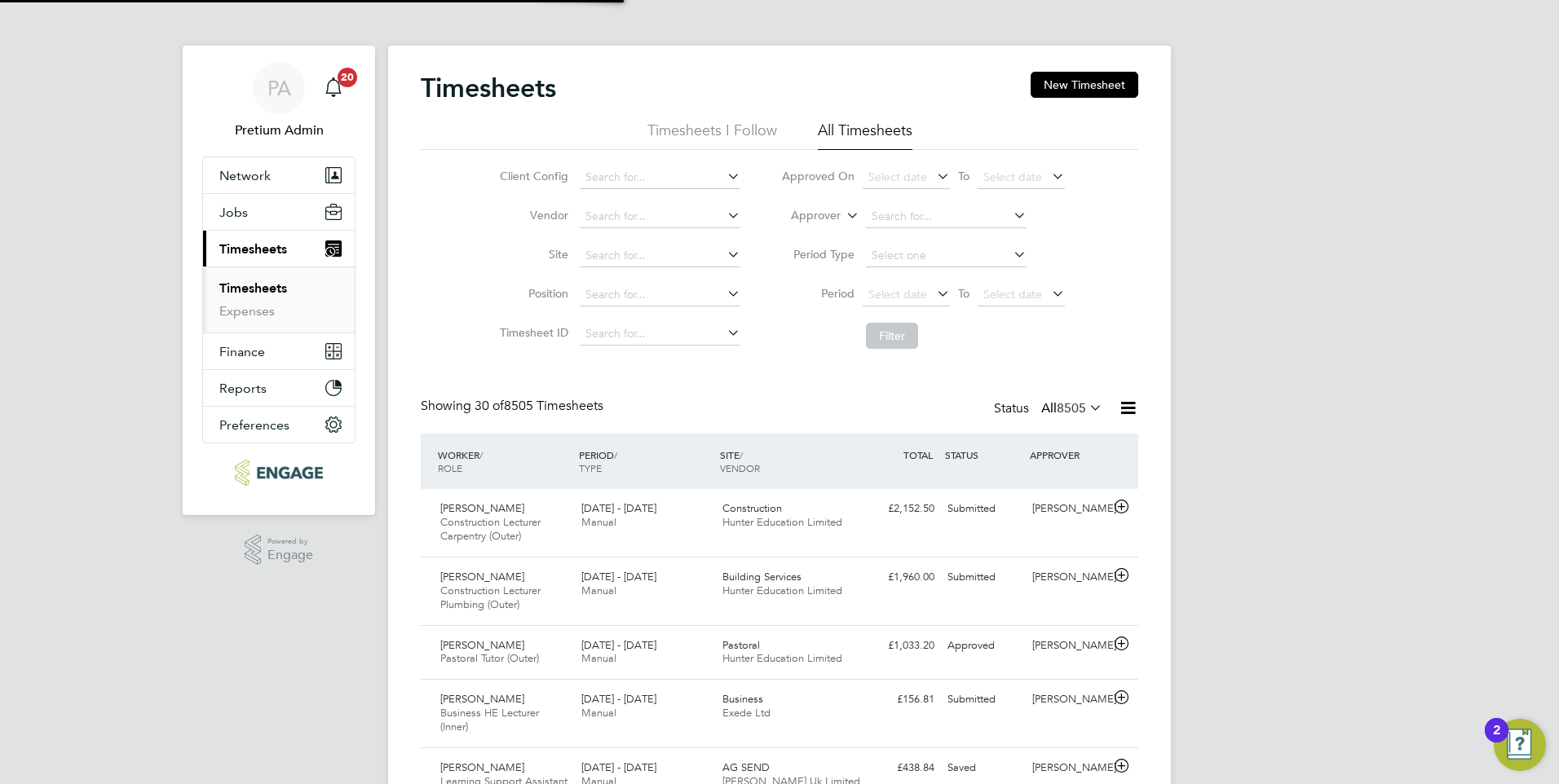
scroll to position [42, 142]
click at [1079, 409] on span "8505" at bounding box center [1071, 409] width 29 height 17
click at [868, 213] on input at bounding box center [946, 216] width 160 height 22
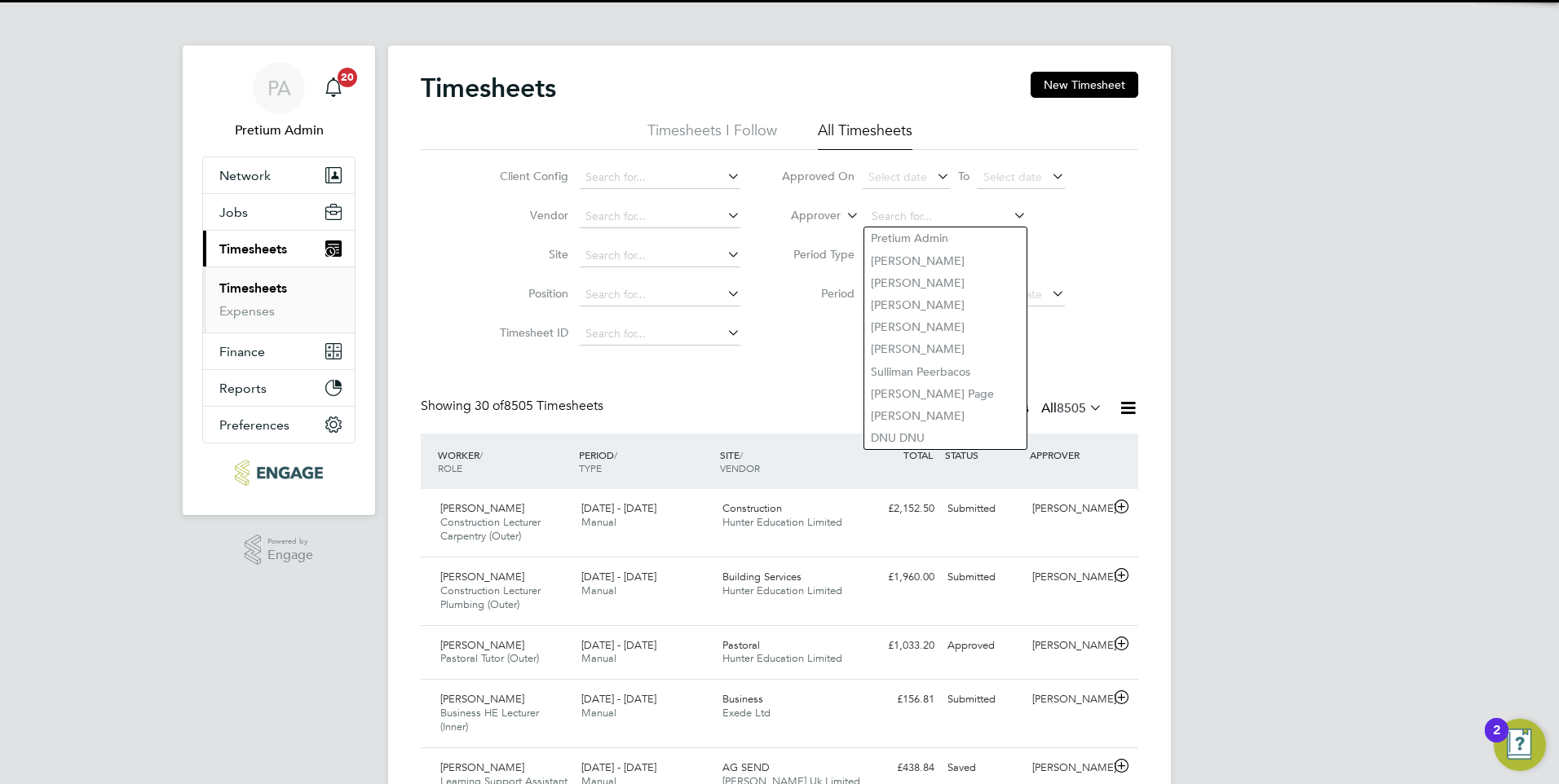
click at [843, 215] on icon at bounding box center [843, 211] width 0 height 15
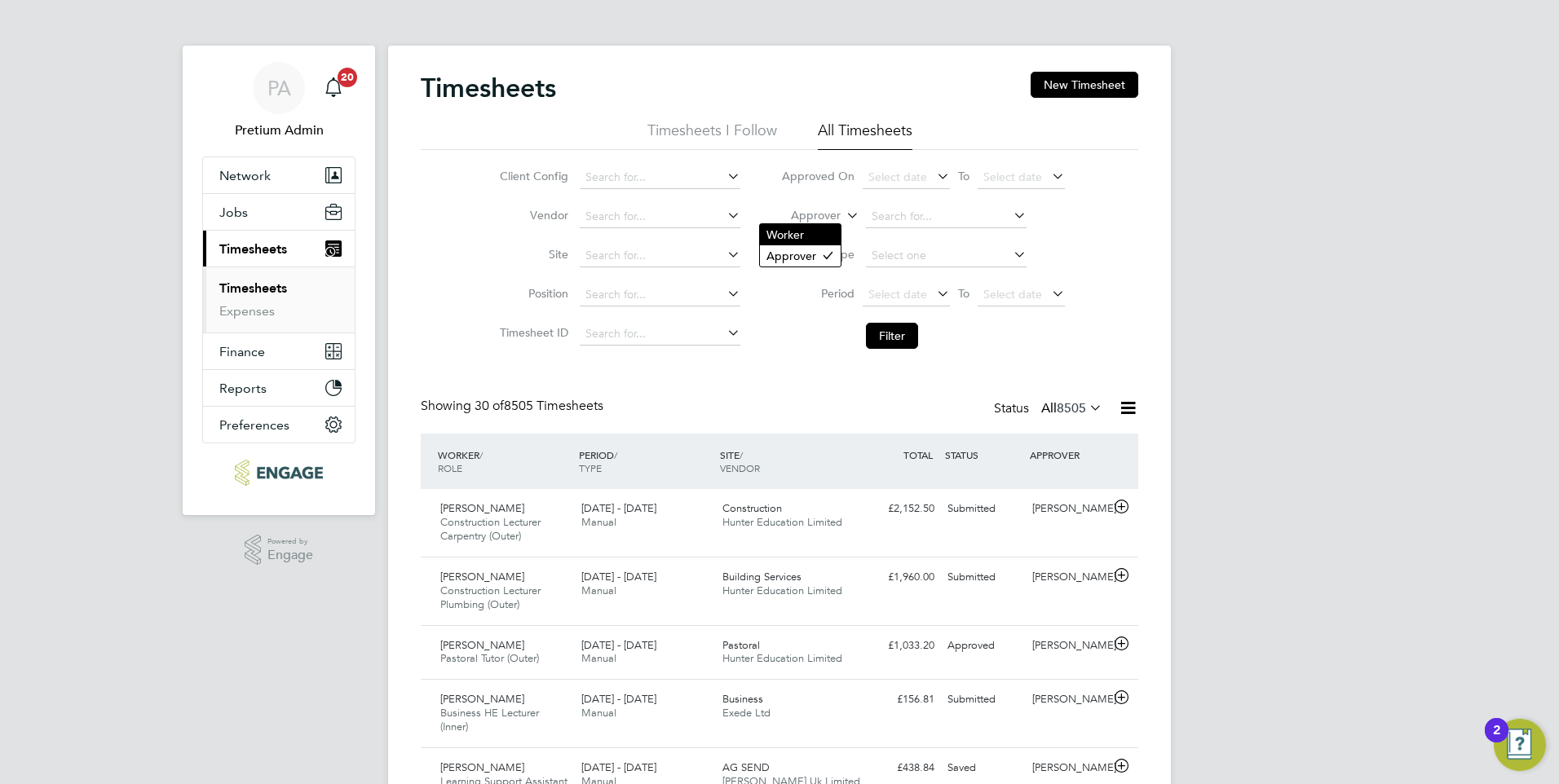
click at [822, 233] on li "Worker" at bounding box center [799, 235] width 81 height 22
click at [894, 210] on input at bounding box center [946, 216] width 160 height 22
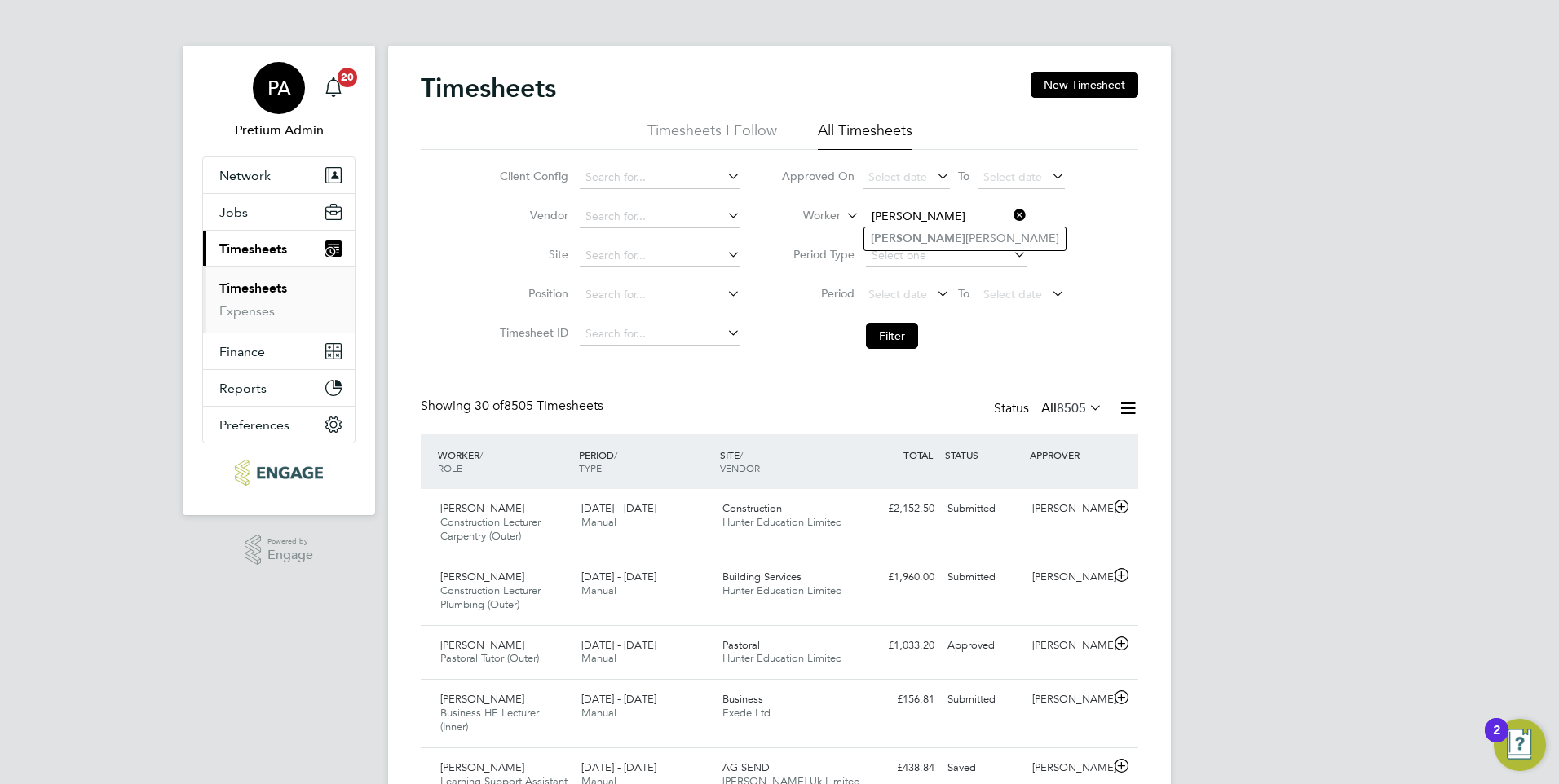
type input "[PERSON_NAME]"
click at [280, 90] on span "PA" at bounding box center [279, 88] width 23 height 22
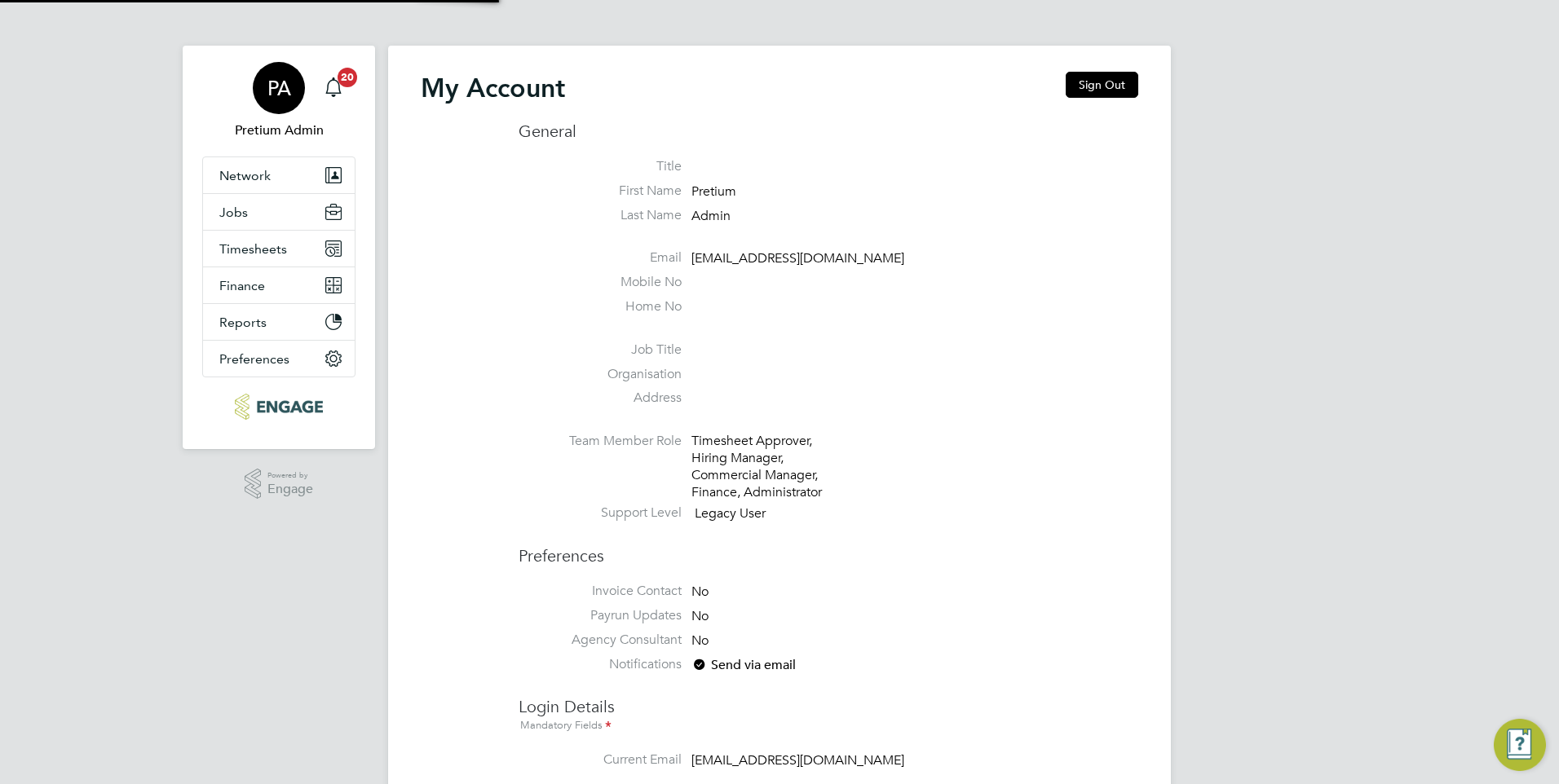
type input "[DOMAIN_NAME][EMAIL_ADDRESS][DOMAIN_NAME]"
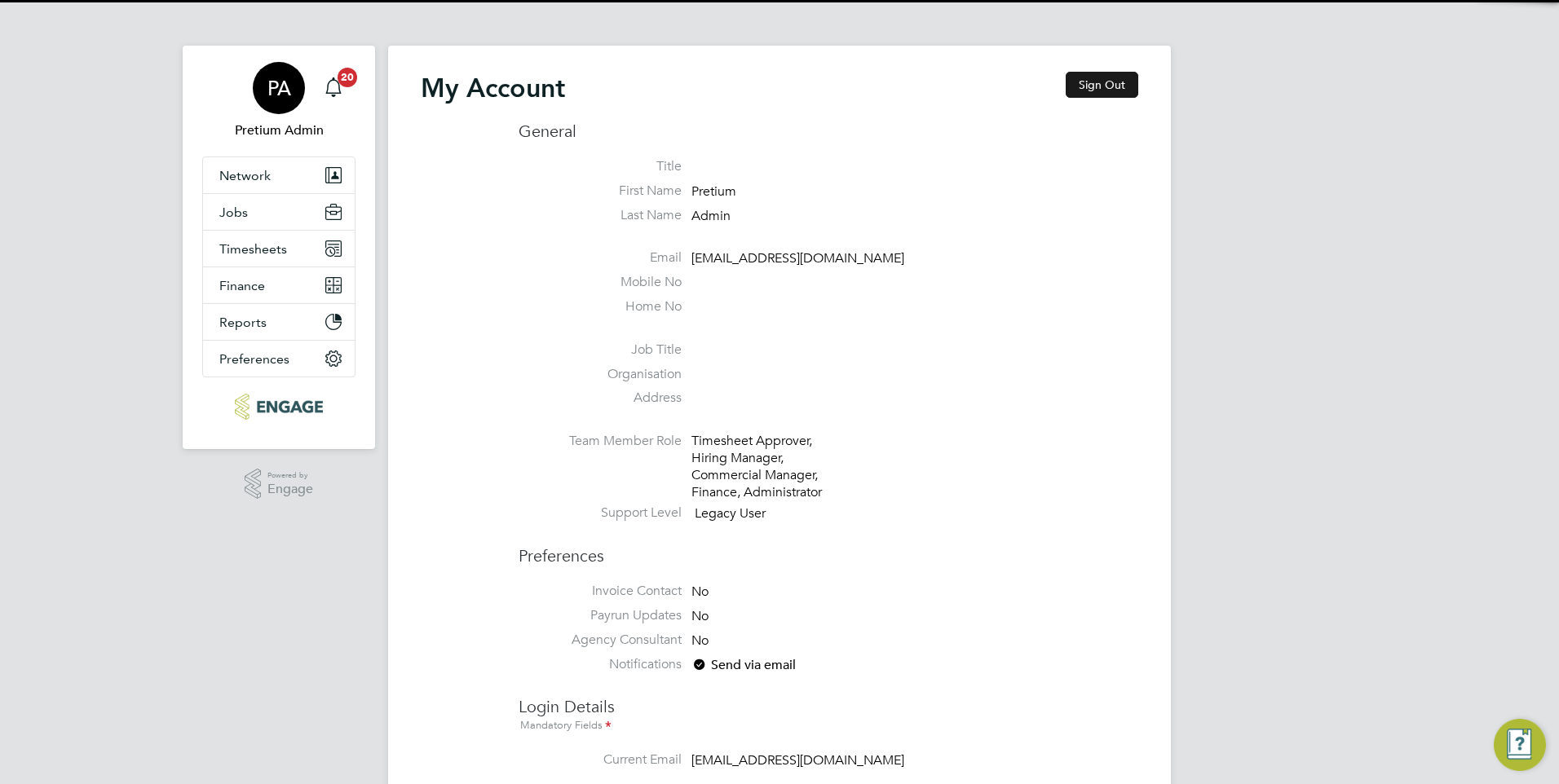
click at [1092, 85] on button "Sign Out" at bounding box center [1101, 84] width 72 height 26
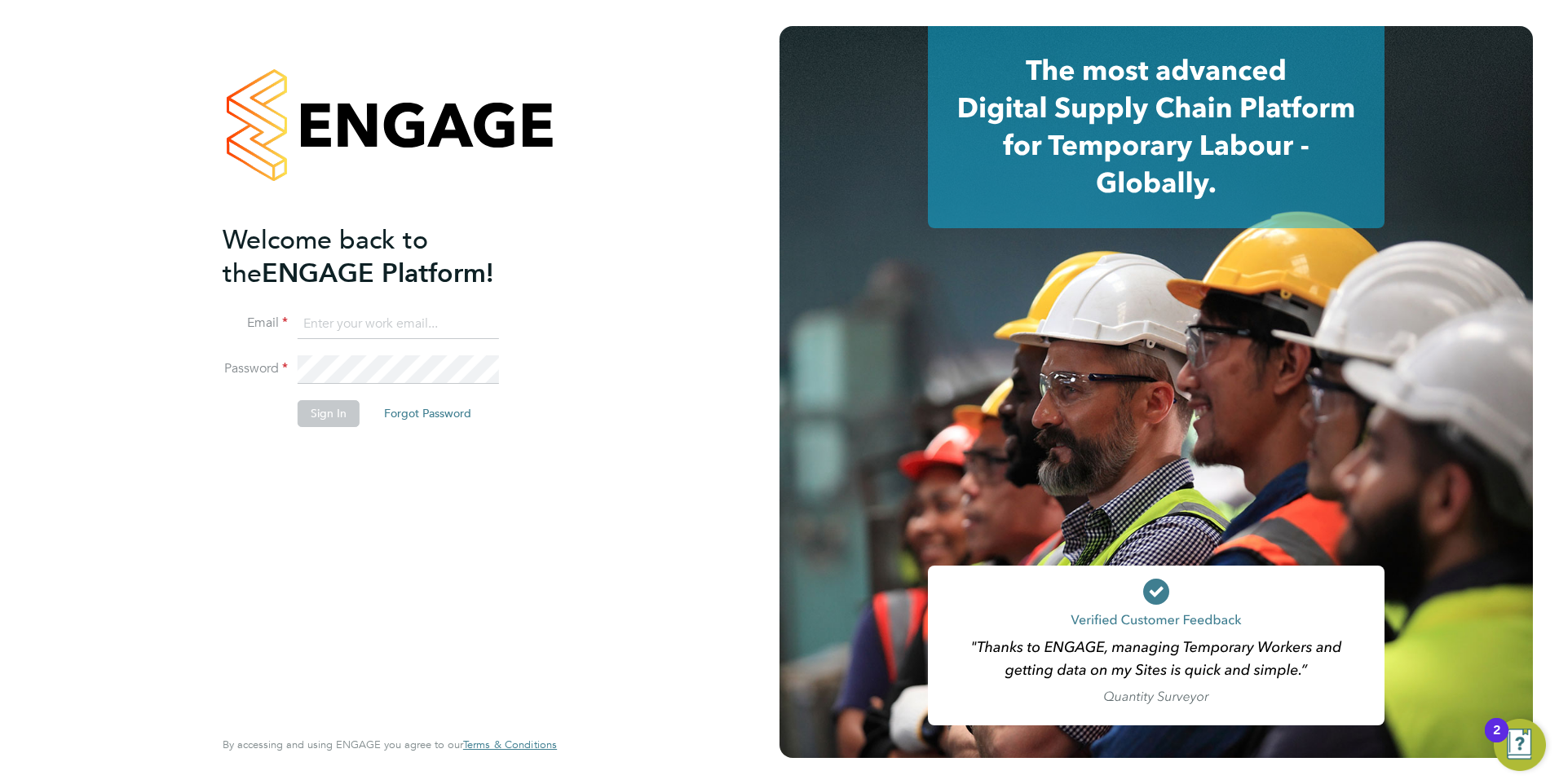
type input "account.support@pretiumresourcing.co.uk"
drag, startPoint x: 336, startPoint y: 410, endPoint x: 471, endPoint y: 331, distance: 156.4
click at [336, 409] on button "Sign In" at bounding box center [328, 413] width 62 height 26
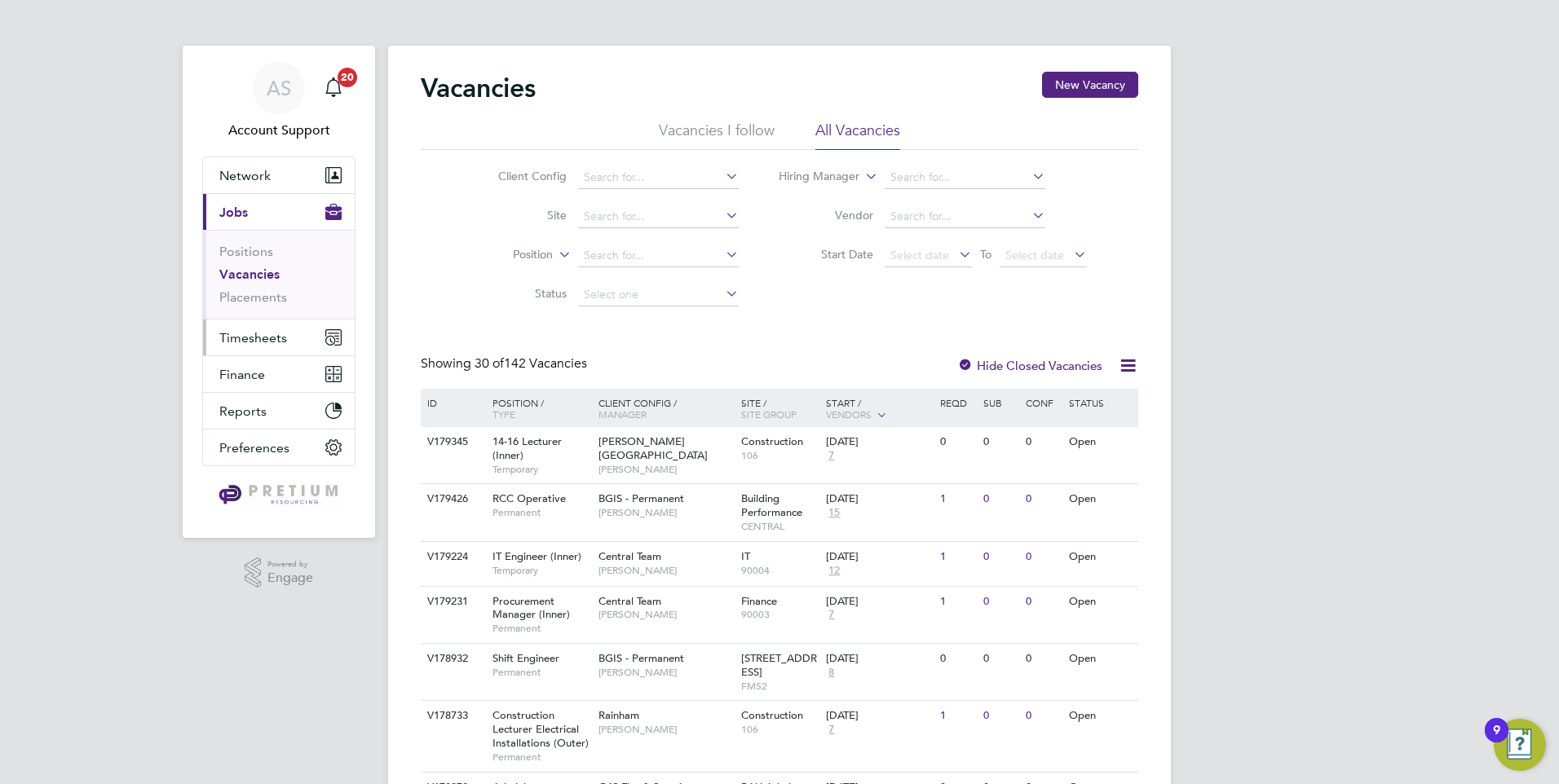
click at [273, 347] on button "Timesheets" at bounding box center [278, 337] width 151 height 36
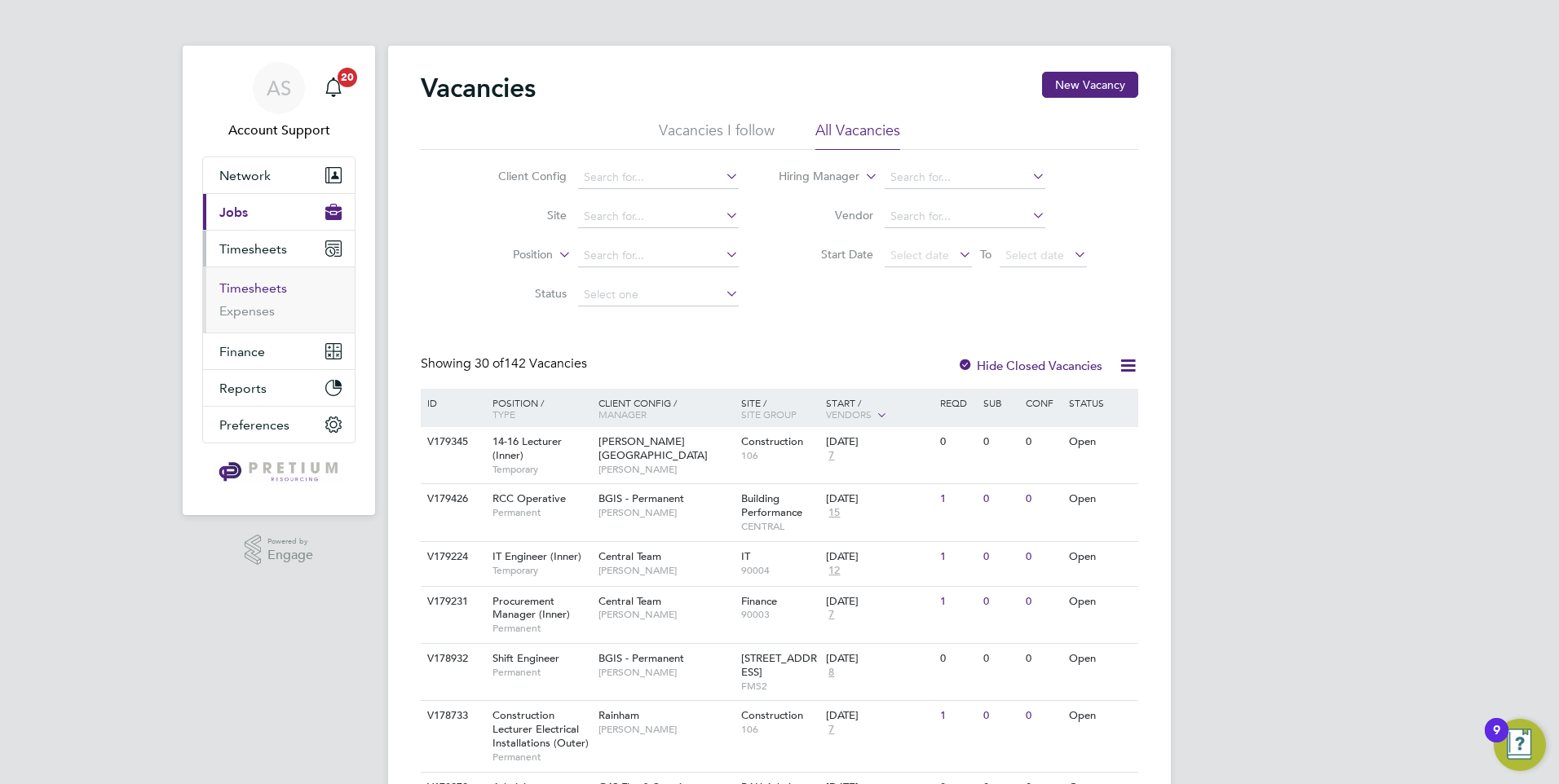
drag, startPoint x: 258, startPoint y: 293, endPoint x: 336, endPoint y: 289, distance: 78.1
click at [258, 293] on link "Timesheets" at bounding box center [253, 288] width 67 height 16
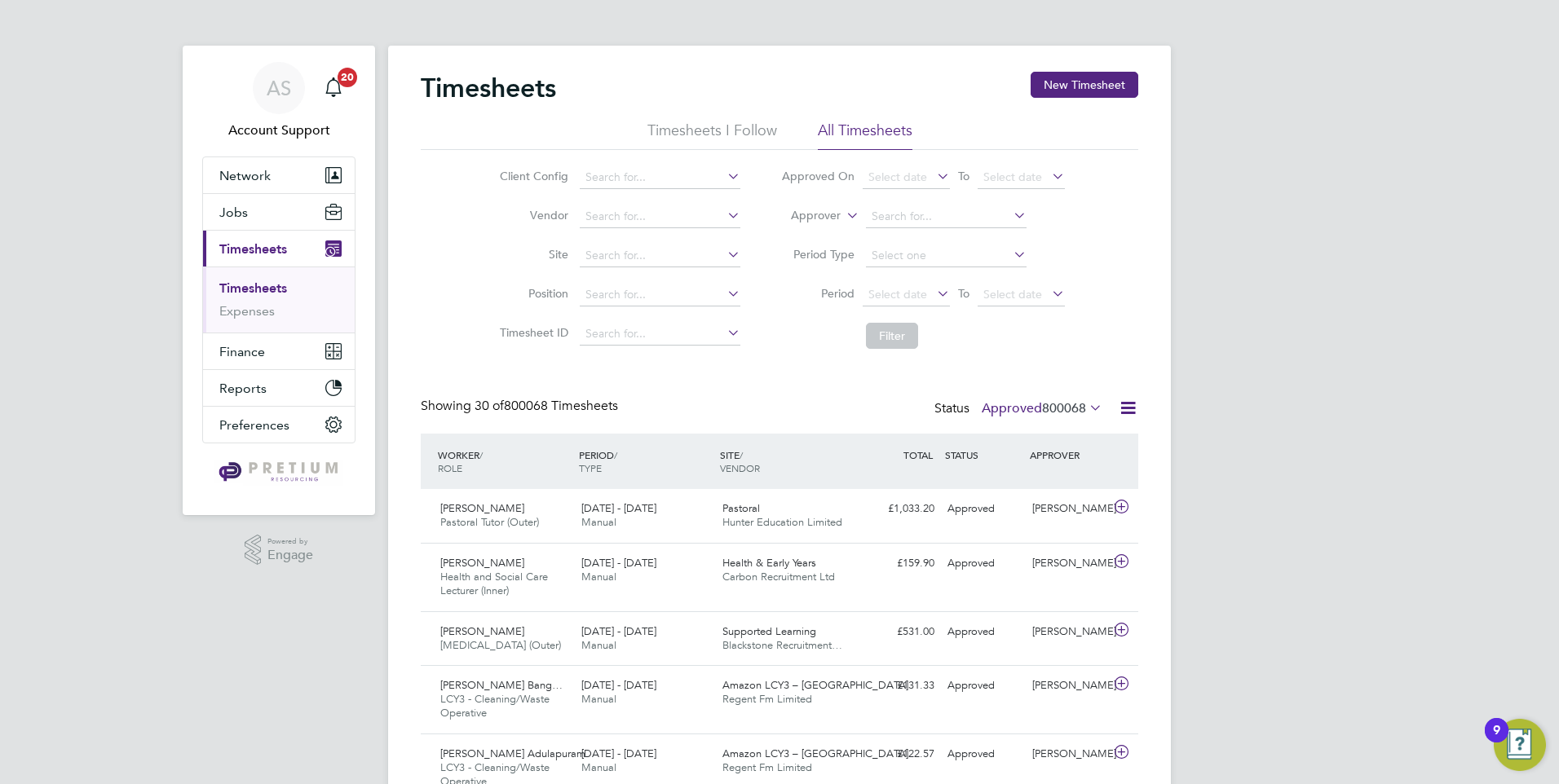
click at [843, 218] on icon at bounding box center [843, 211] width 0 height 15
click at [819, 238] on li "Worker" at bounding box center [799, 235] width 81 height 22
drag, startPoint x: 902, startPoint y: 228, endPoint x: 930, endPoint y: 218, distance: 29.7
click at [937, 220] on input at bounding box center [946, 216] width 160 height 22
click at [964, 217] on input "[PERSON_NAME]" at bounding box center [946, 216] width 160 height 22
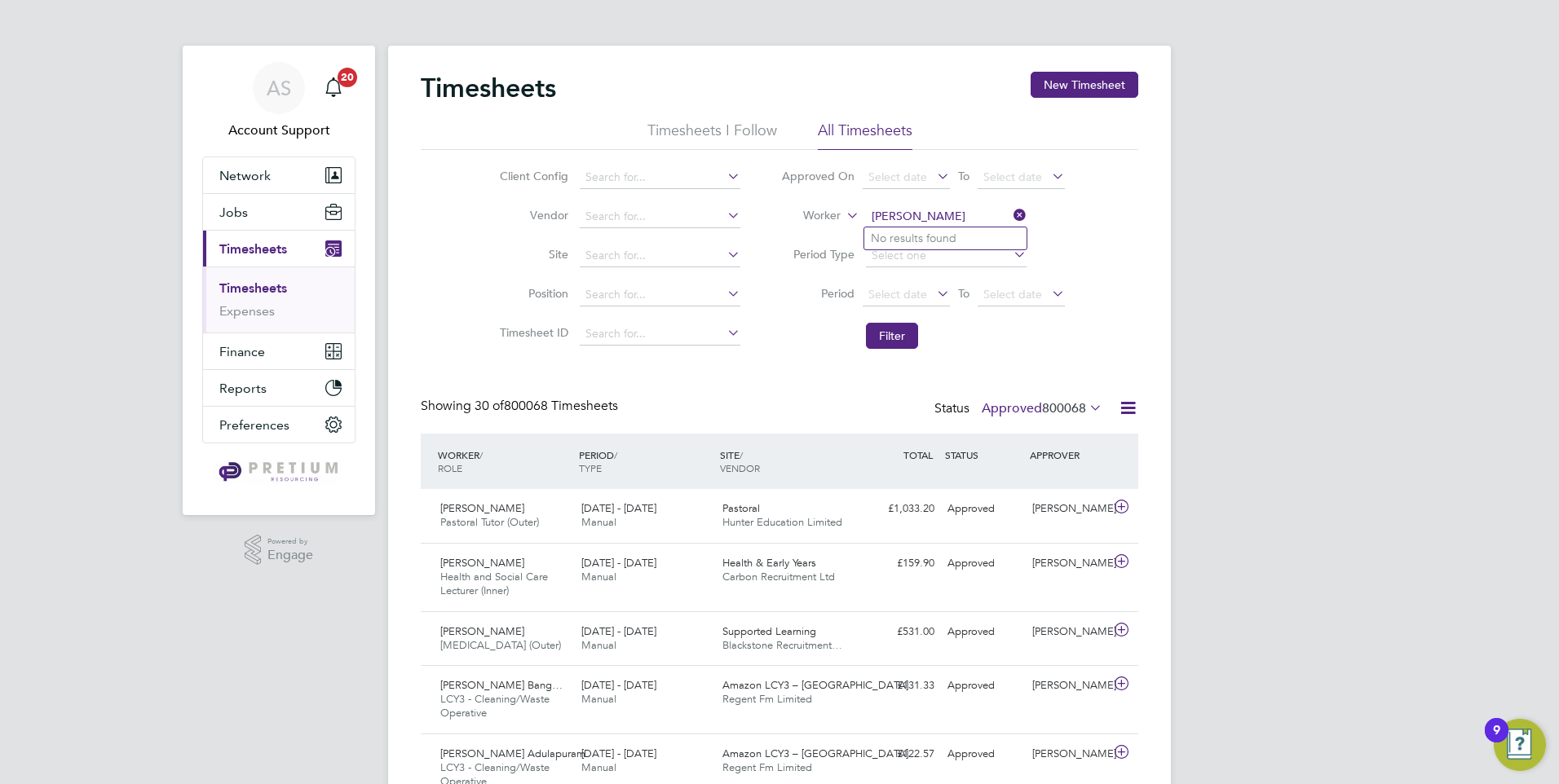
click at [955, 214] on input "[PERSON_NAME]" at bounding box center [946, 216] width 160 height 22
click at [920, 215] on input "[PERSON_NAME]" at bounding box center [946, 216] width 160 height 22
click at [927, 216] on input "[PERSON_NAME]" at bounding box center [946, 216] width 160 height 22
type input "[PERSON_NAME]"
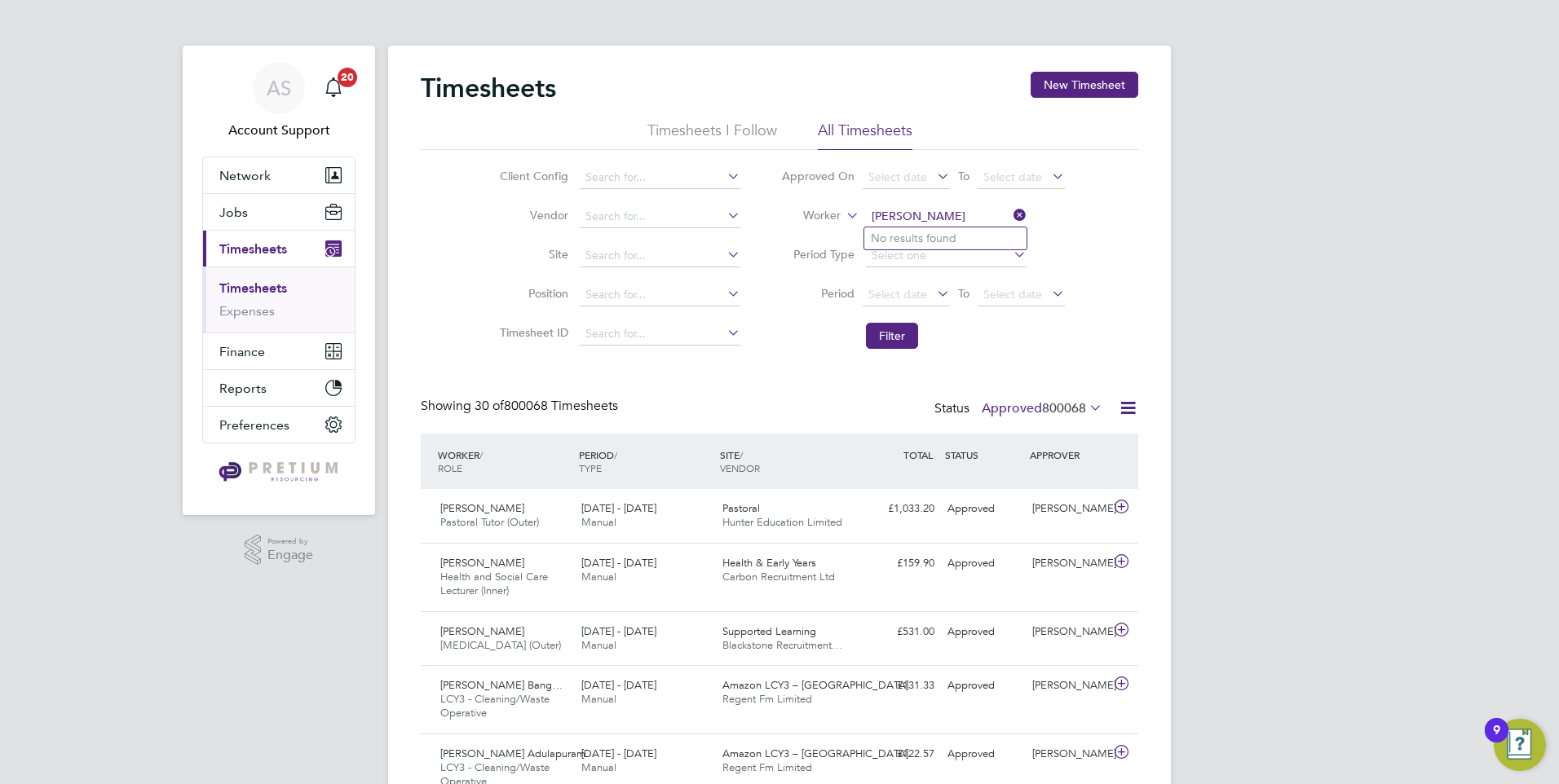
click at [283, 76] on div "AS" at bounding box center [278, 88] width 52 height 52
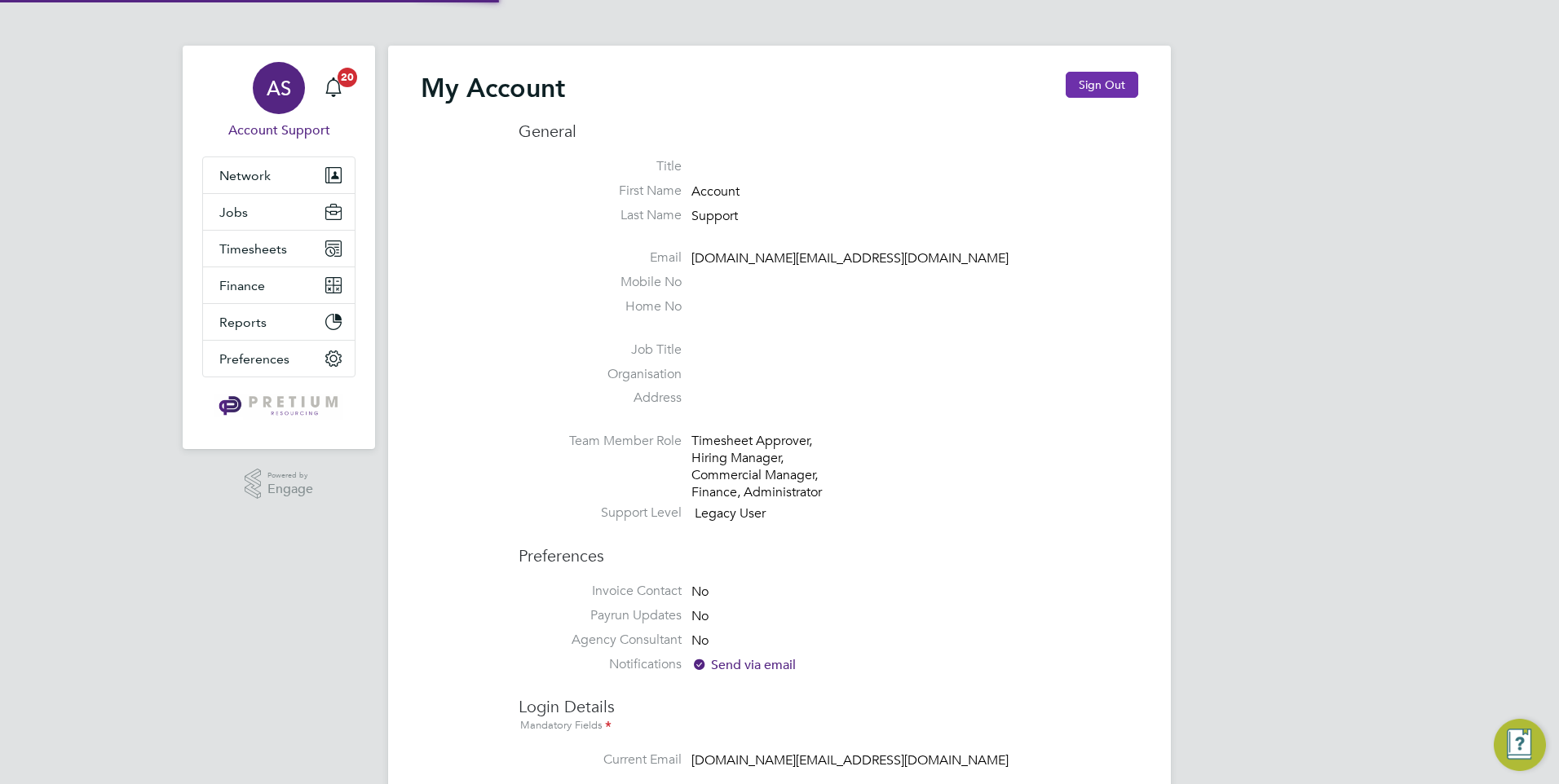
type input "[EMAIL_ADDRESS][DOMAIN_NAME]"
click at [1103, 86] on button "Sign Out" at bounding box center [1101, 84] width 72 height 26
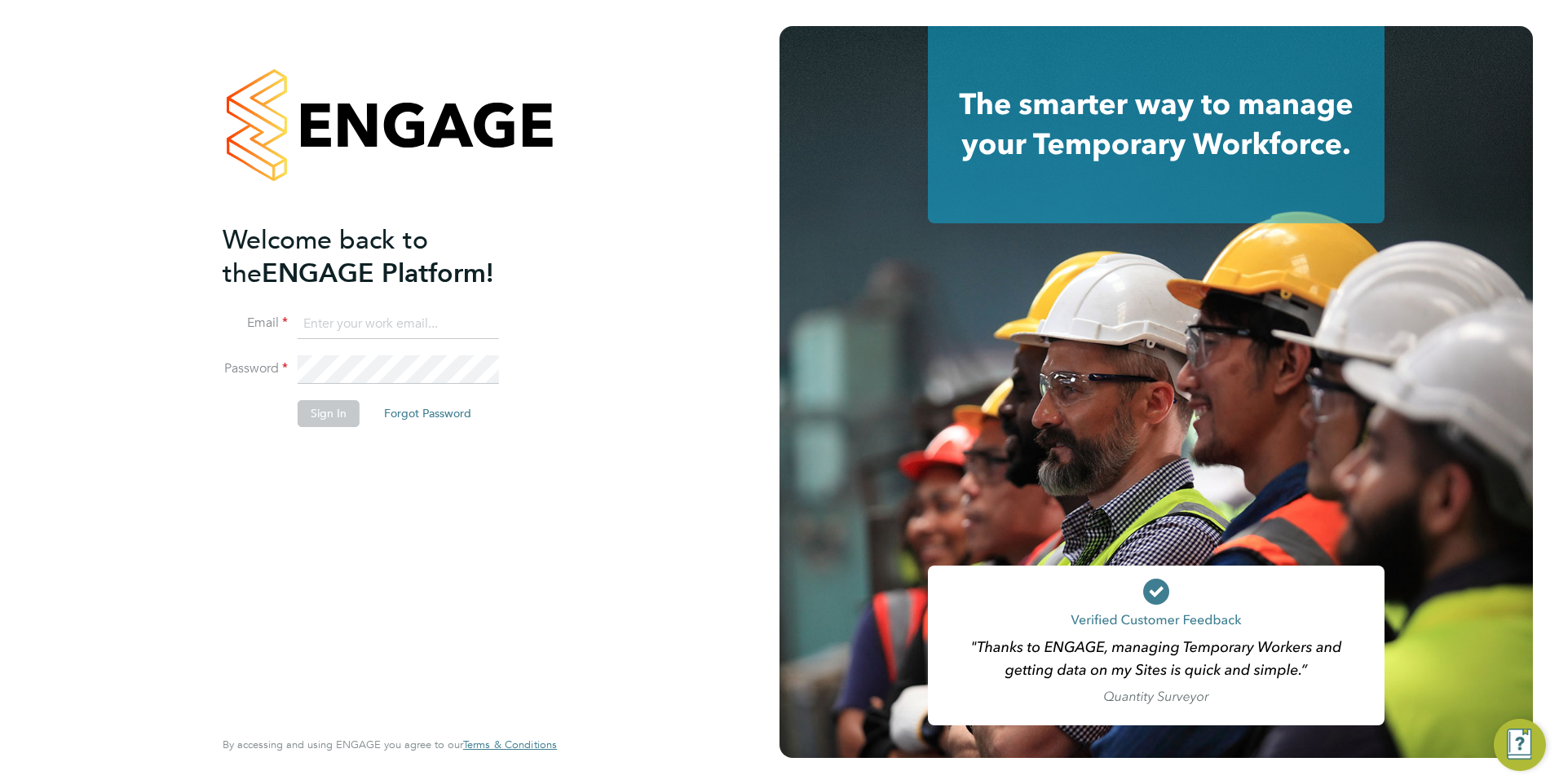
type input "[EMAIL_ADDRESS][DOMAIN_NAME]"
click at [371, 326] on input "[EMAIL_ADDRESS][DOMAIN_NAME]" at bounding box center [398, 324] width 201 height 29
type input "[DOMAIN_NAME][EMAIL_ADDRESS][DOMAIN_NAME]"
click at [324, 408] on button "Sign In" at bounding box center [328, 413] width 62 height 26
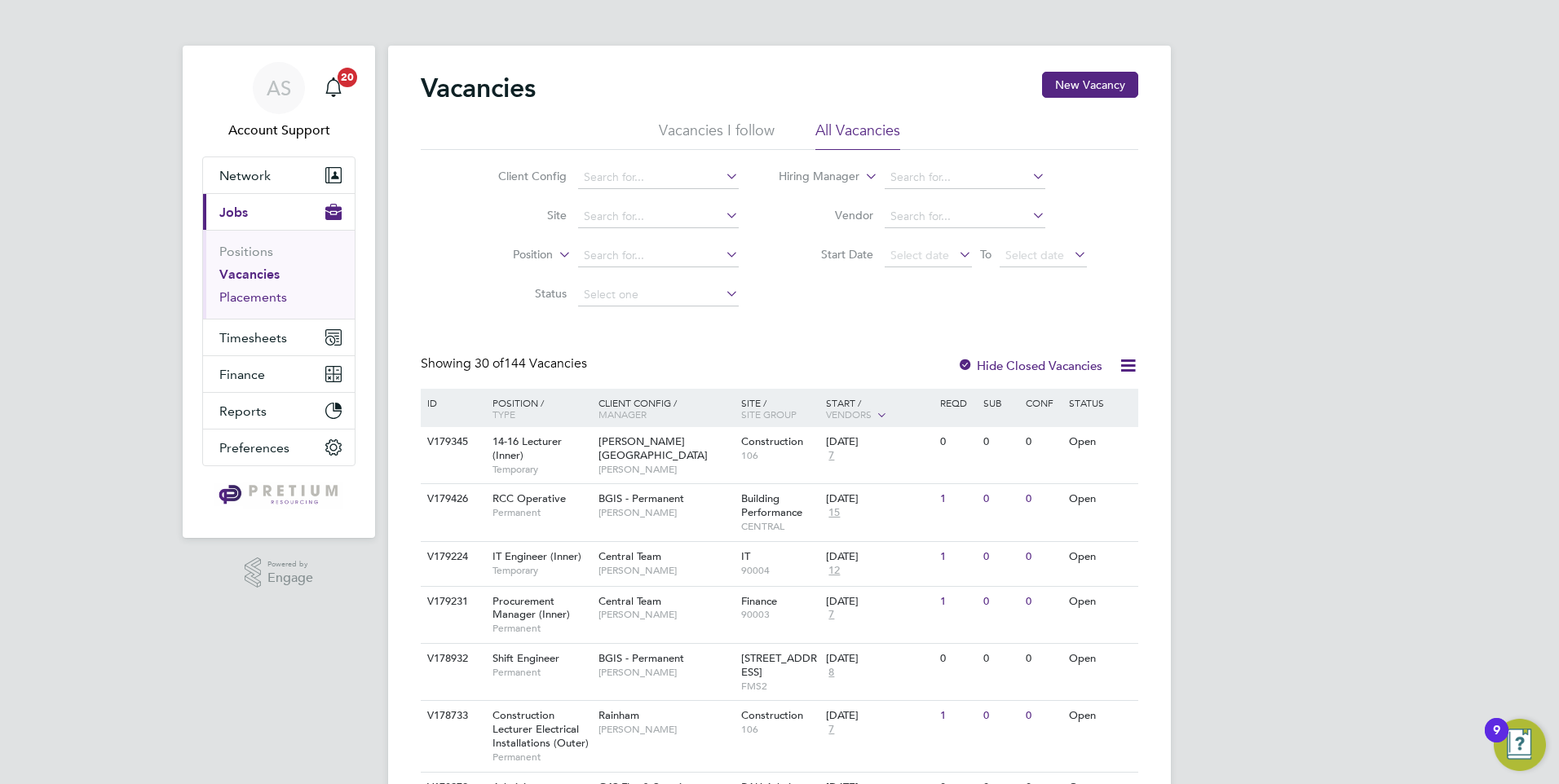
click at [239, 301] on link "Placements" at bounding box center [253, 296] width 67 height 16
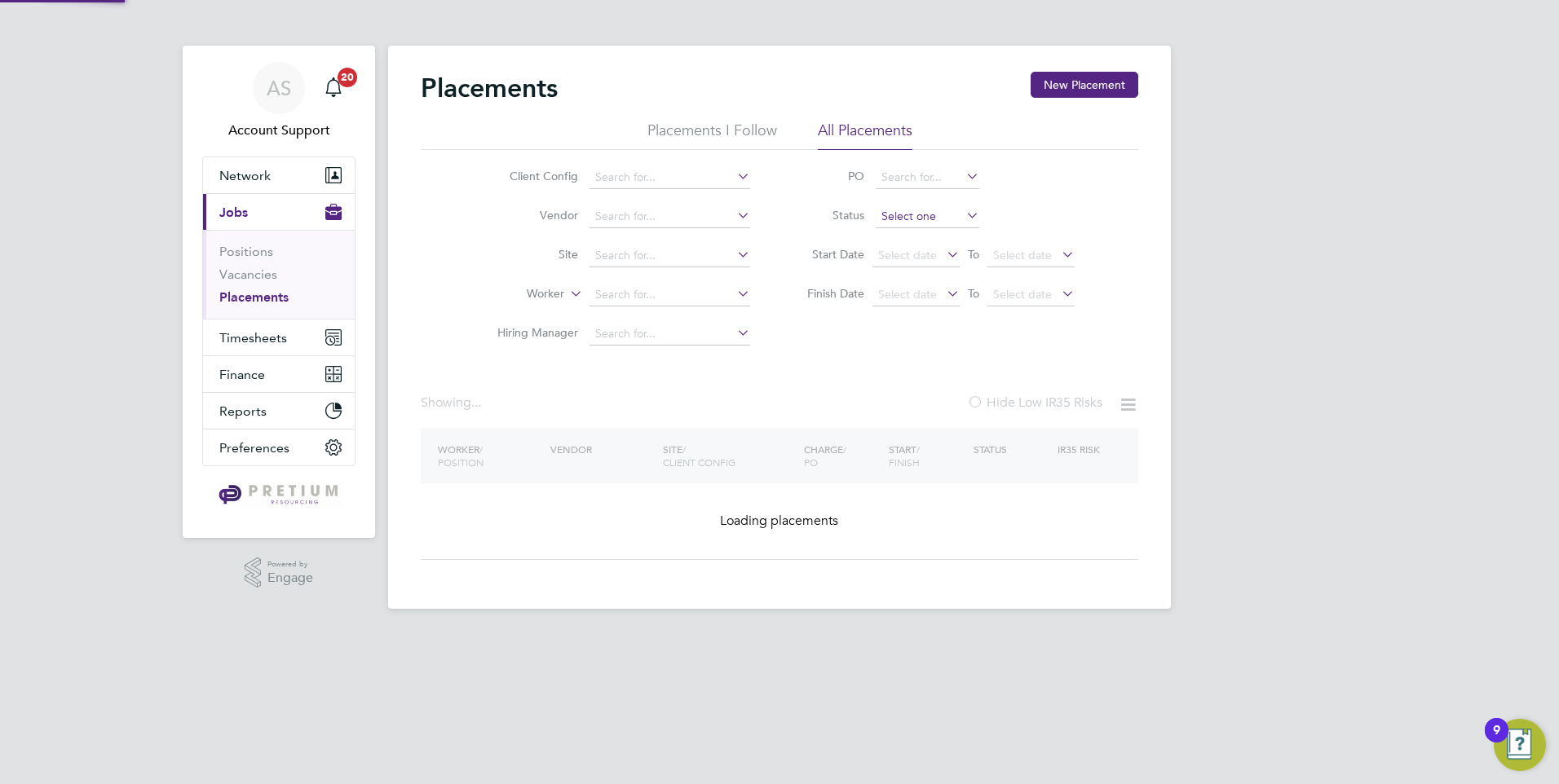
click at [936, 218] on input at bounding box center [927, 216] width 104 height 22
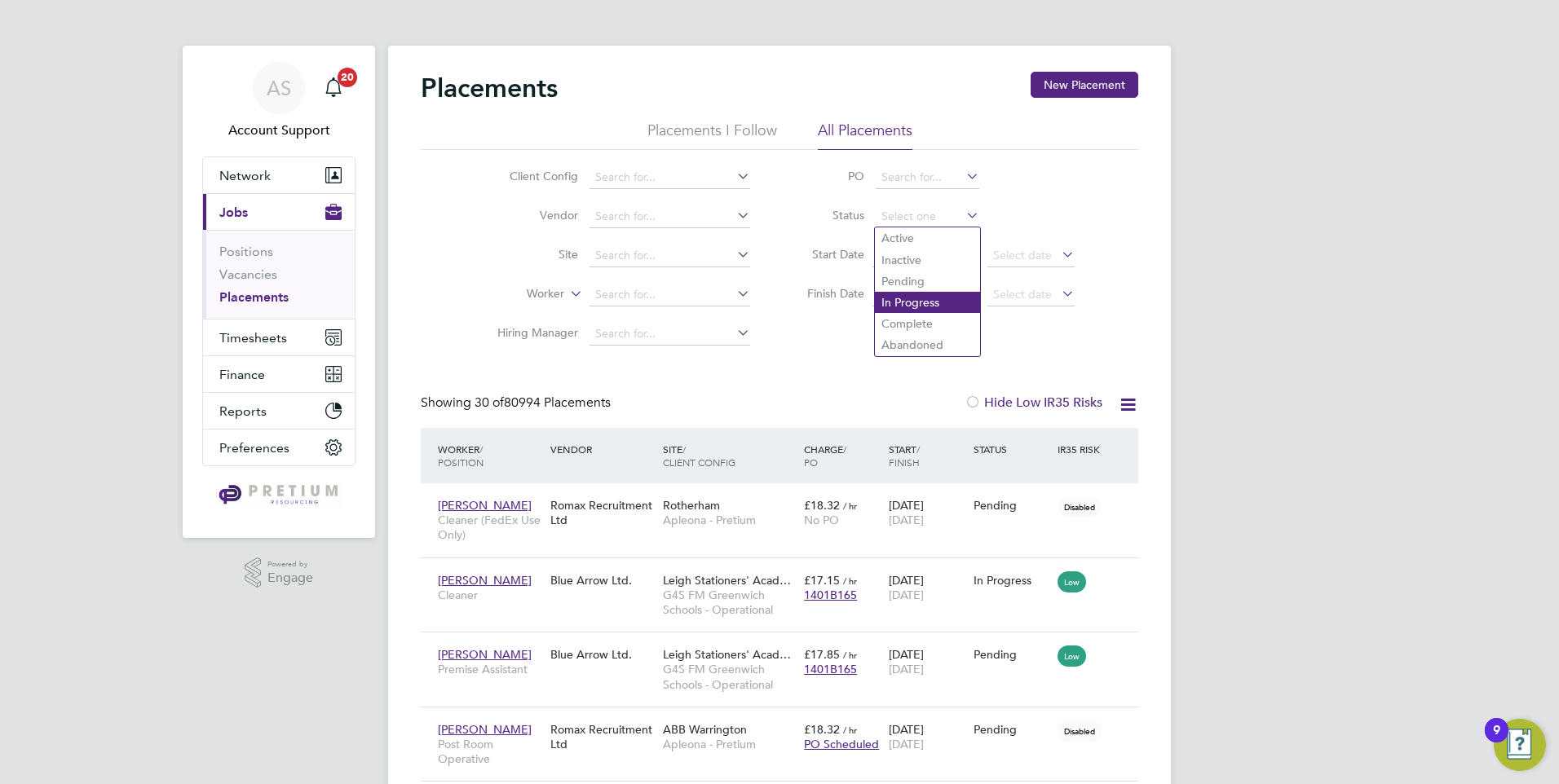
click at [912, 303] on li "In Progress" at bounding box center [927, 302] width 106 height 22
type input "In Progress"
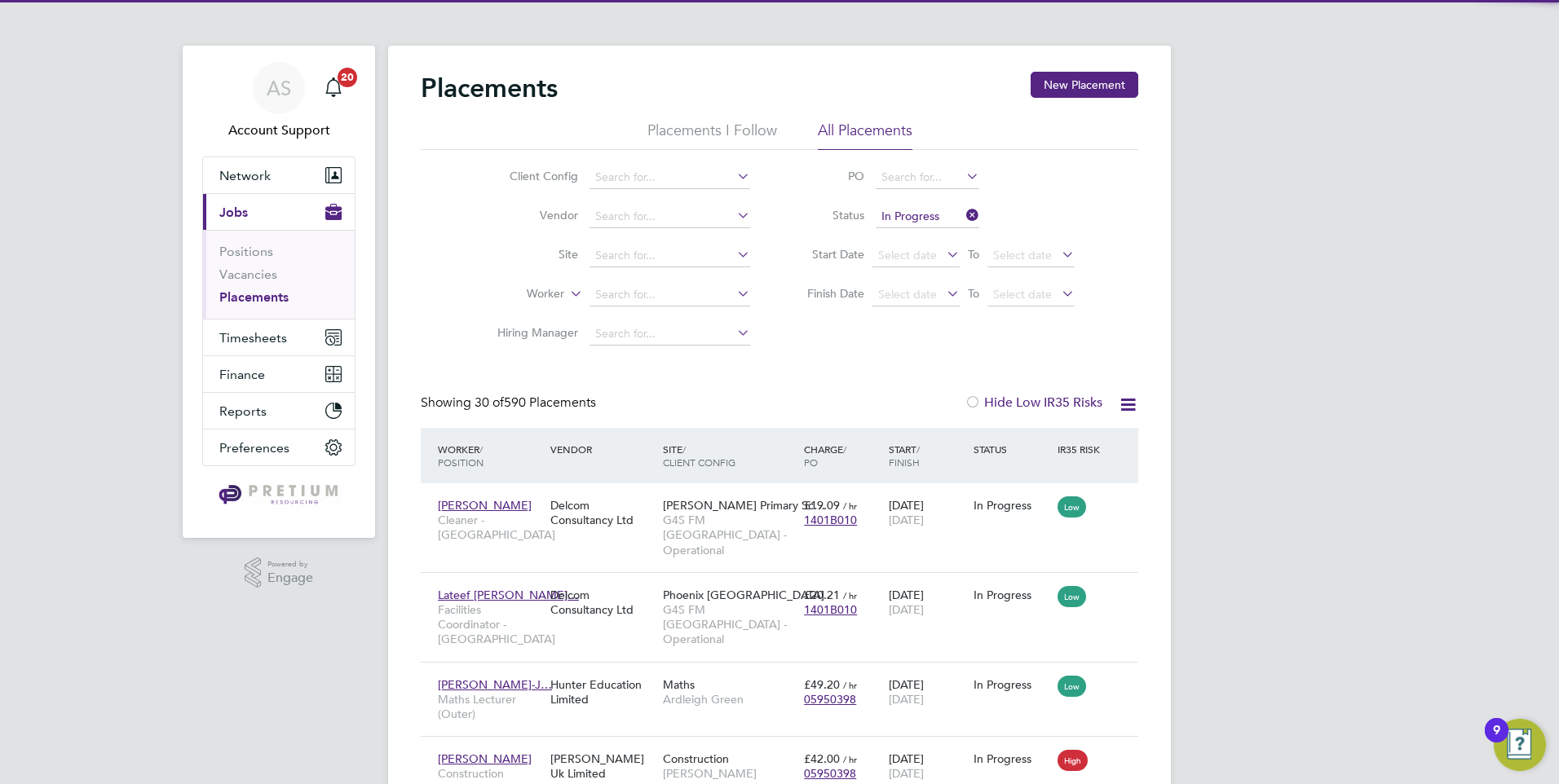
click at [1128, 409] on icon at bounding box center [1128, 404] width 21 height 21
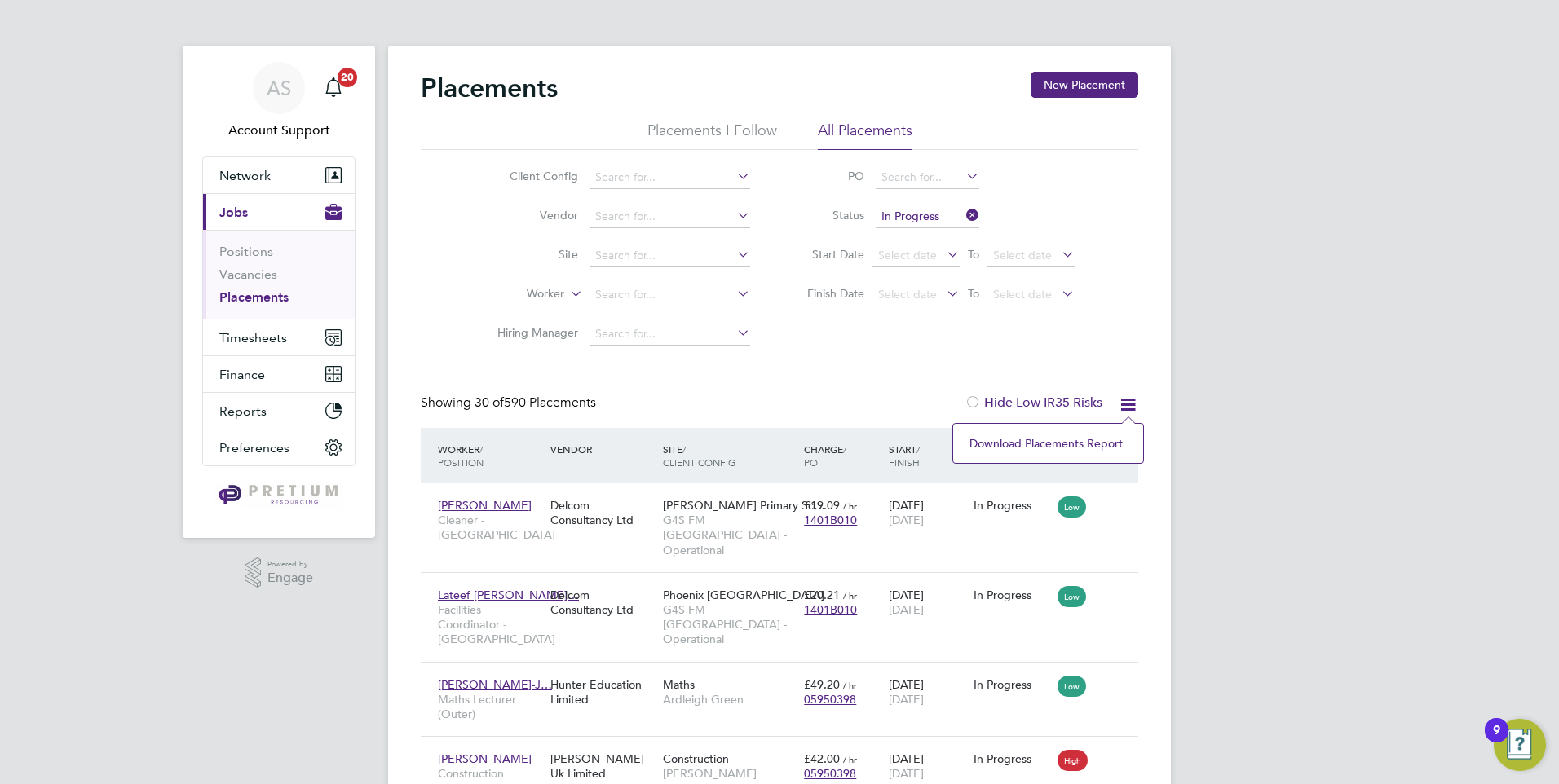
click at [1020, 449] on li "Download Placements Report" at bounding box center [1048, 443] width 174 height 22
